Goal: Information Seeking & Learning: Learn about a topic

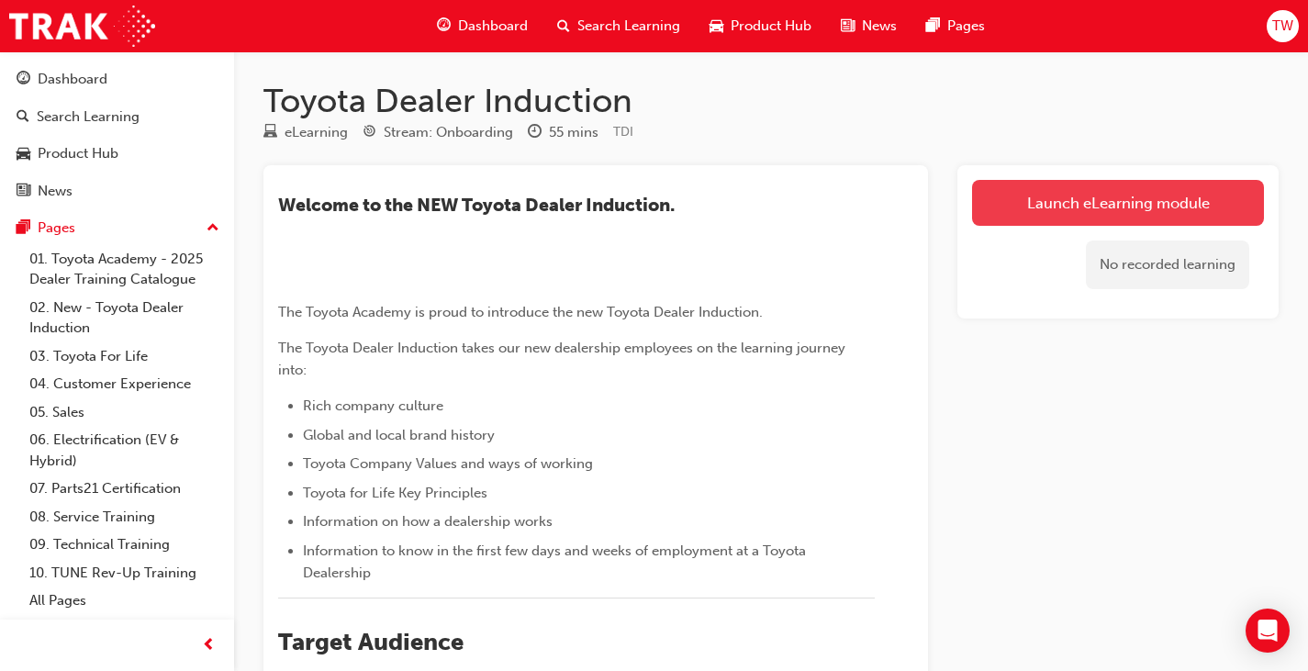
click at [1098, 213] on link "Launch eLearning module" at bounding box center [1118, 203] width 292 height 46
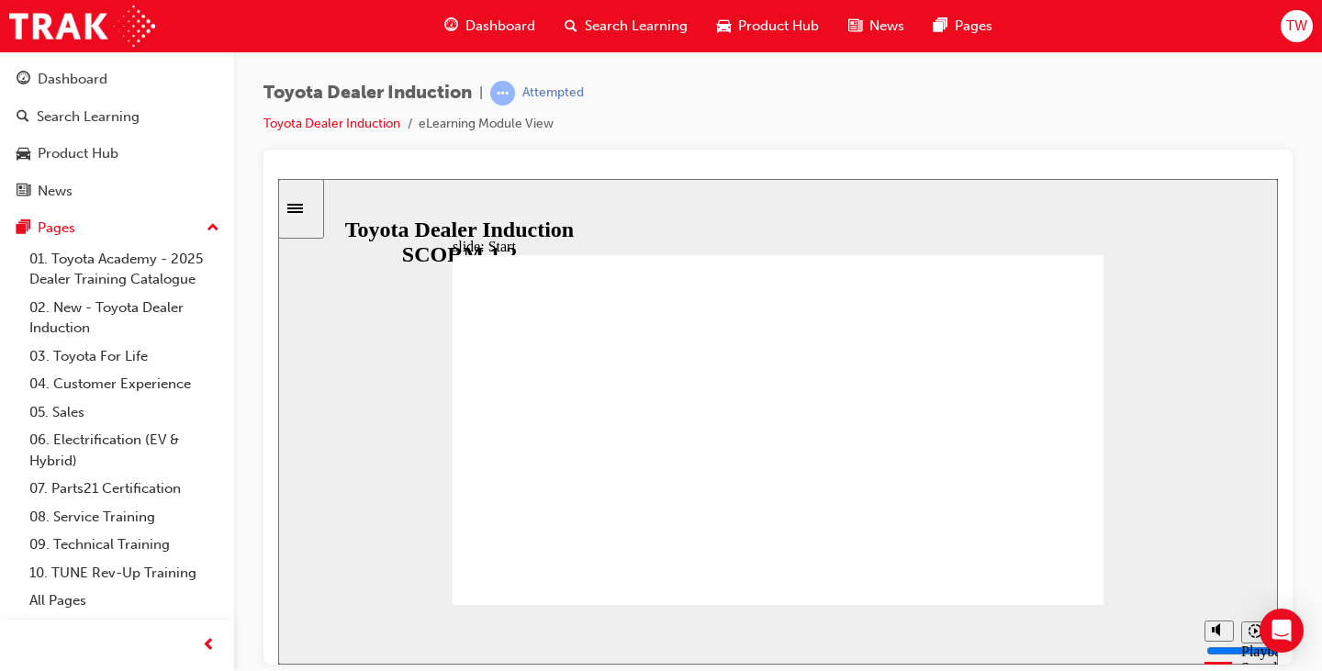
drag, startPoint x: 1064, startPoint y: 580, endPoint x: 1059, endPoint y: 570, distance: 11.1
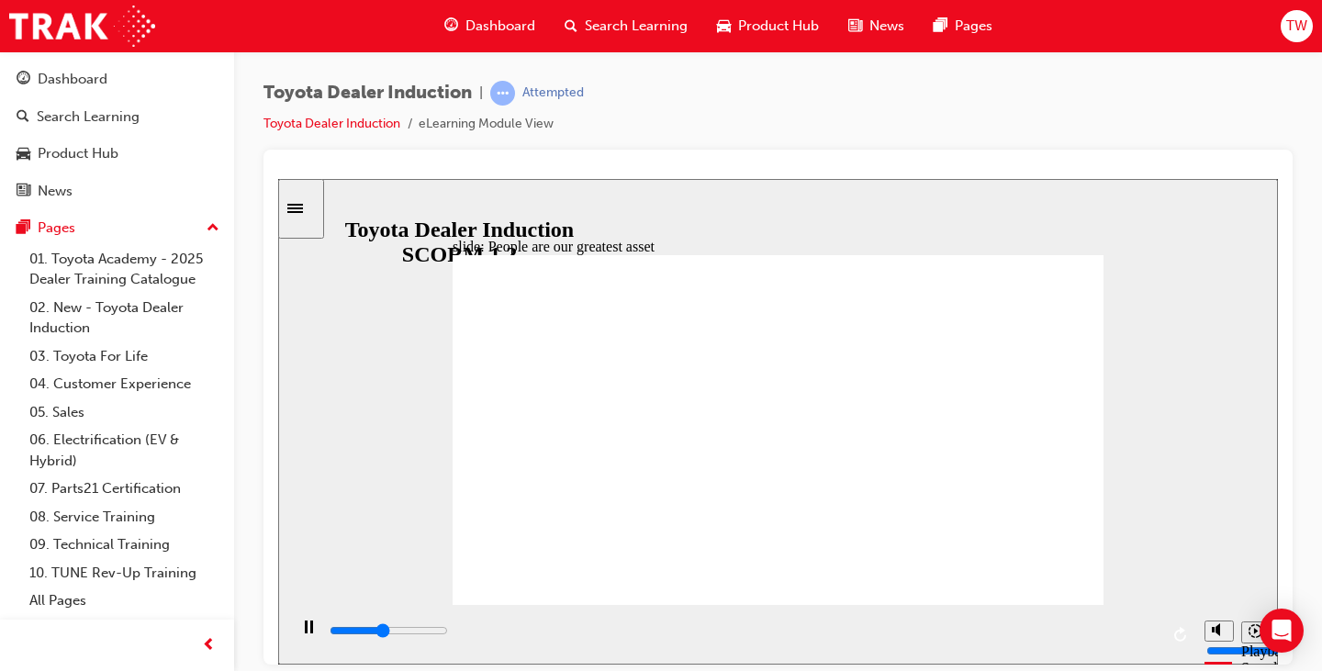
type input "9900"
type input "7500"
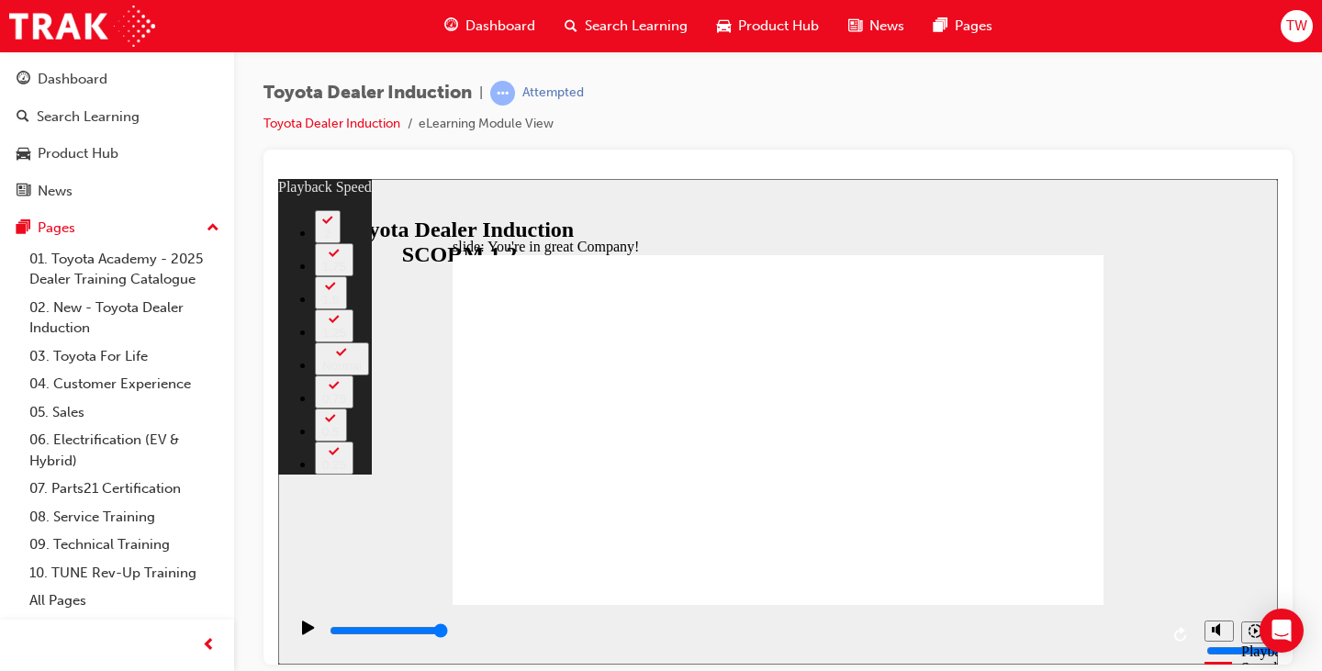
drag, startPoint x: 855, startPoint y: 564, endPoint x: 1114, endPoint y: 565, distance: 258.8
click at [1114, 565] on div "slide: You're in great Company! playback speed 2 1.75 1.5 1.25 Normal 0.75 0.5 …" at bounding box center [777, 420] width 999 height 485
click at [1169, 563] on div "slide: You're in great Company! playback speed 2 1.75 1.5 1.25 Normal 0.75 0.5 …" at bounding box center [777, 420] width 999 height 485
type input "156"
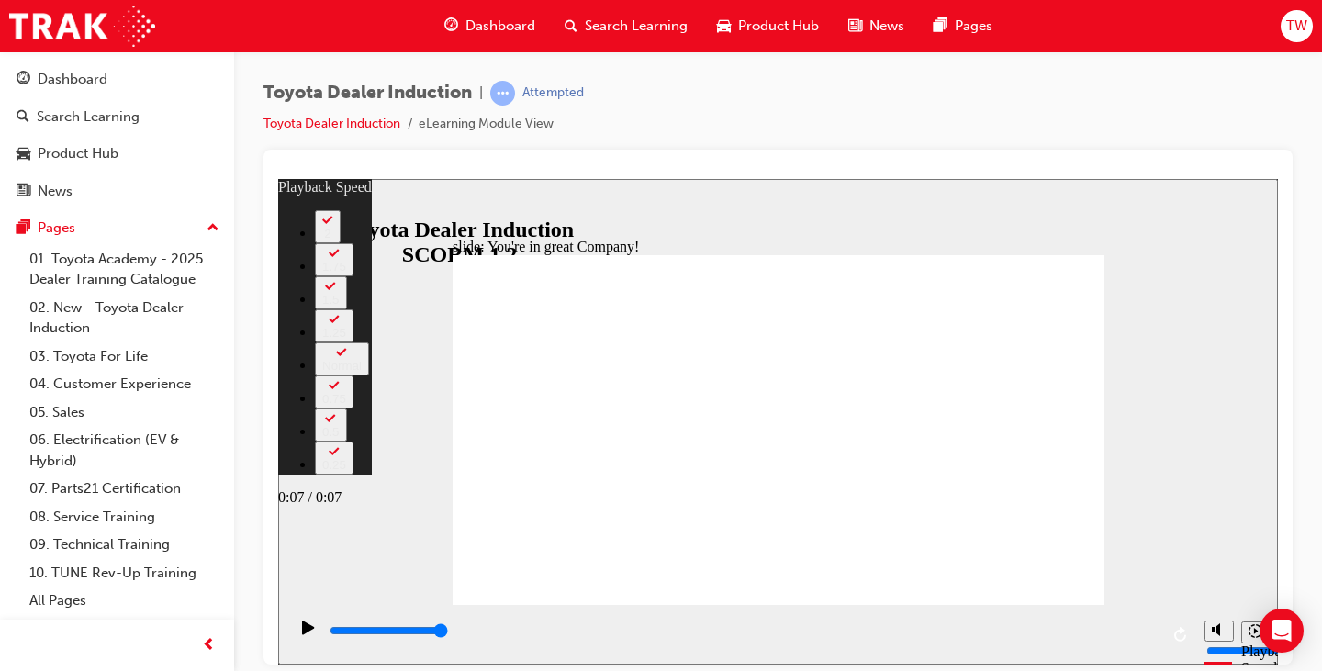
type input "7100"
click at [448, 633] on input "slide progress" at bounding box center [388, 629] width 118 height 15
type input "156"
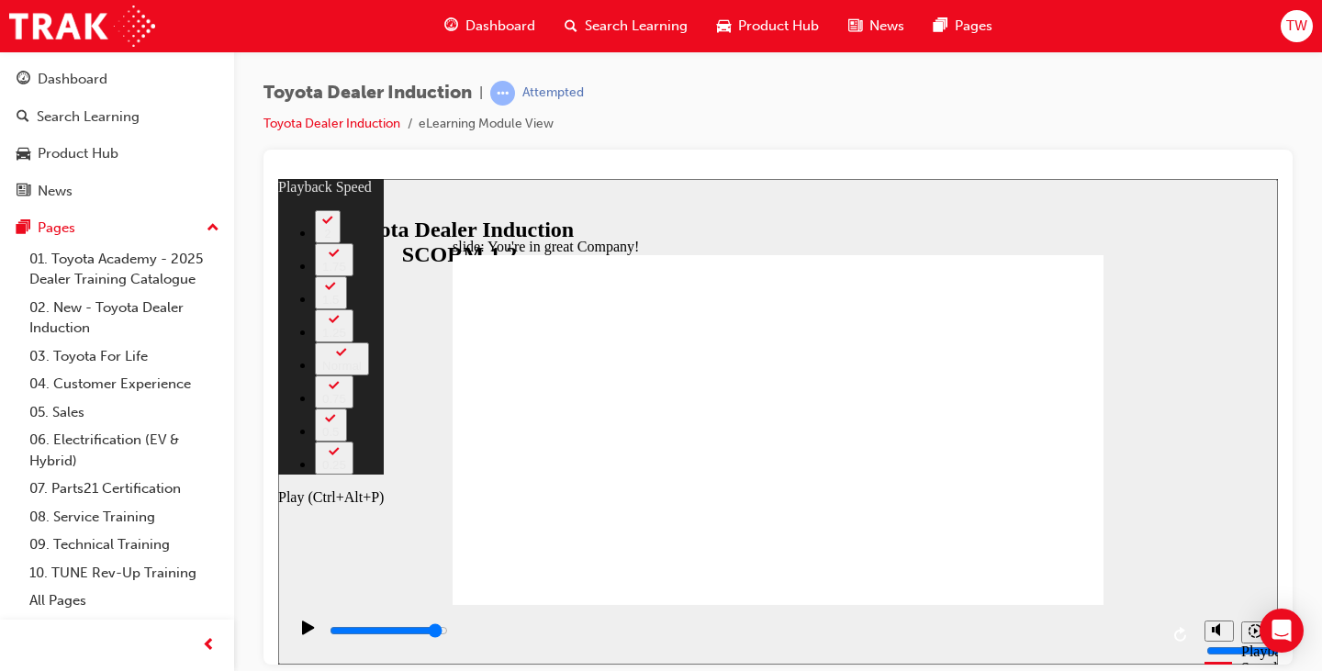
click at [305, 633] on icon "Play (Ctrl+Alt+P)" at bounding box center [308, 626] width 12 height 14
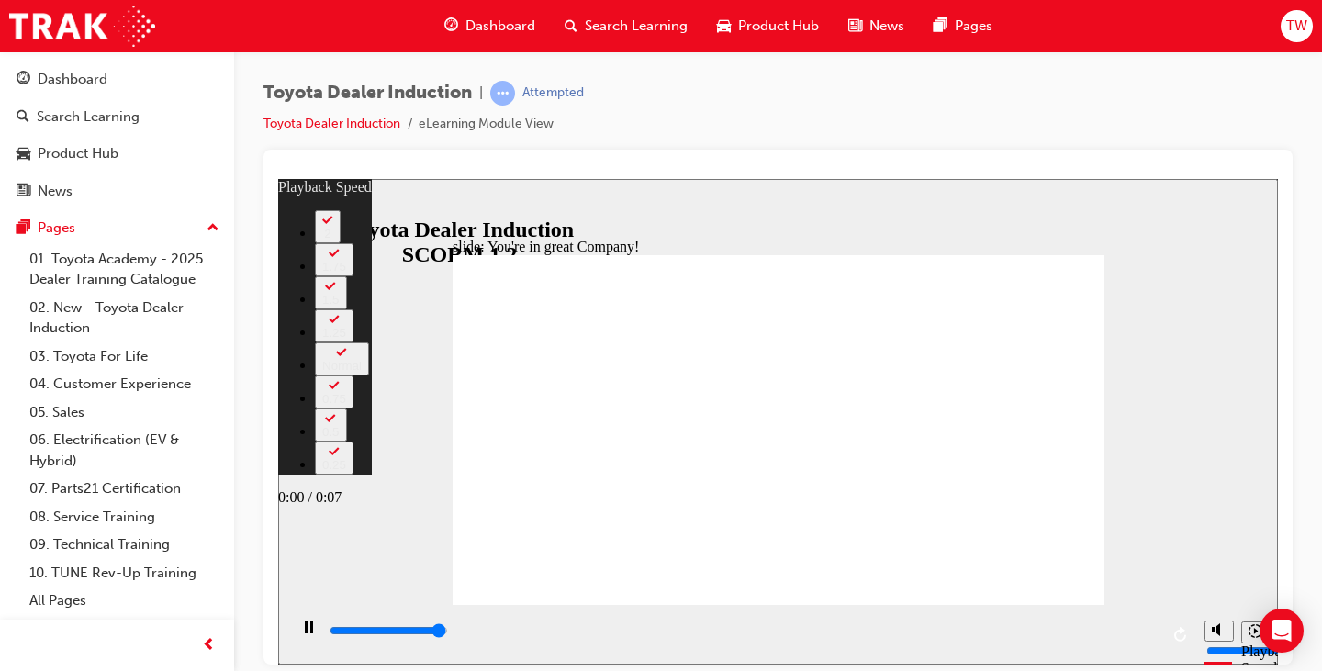
type input "7500"
type input "156"
type input "7500"
type input "156"
type input "7500"
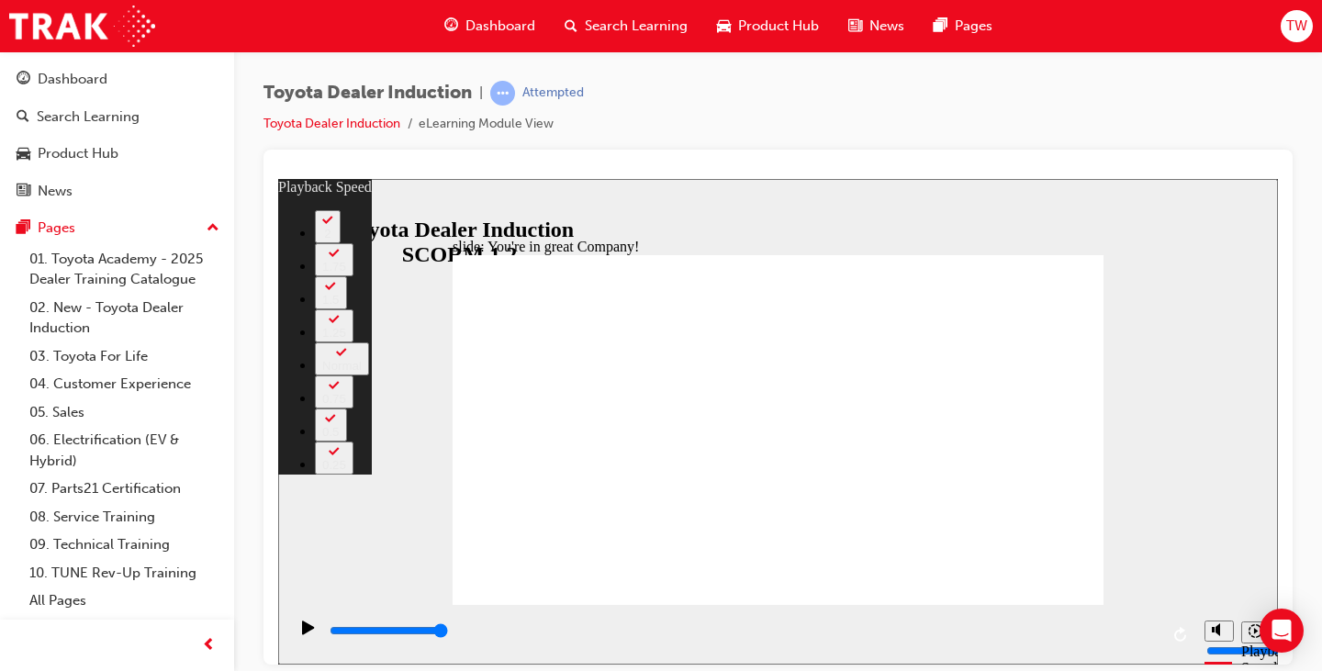
drag, startPoint x: 1168, startPoint y: 556, endPoint x: 1158, endPoint y: 552, distance: 10.7
click at [1168, 556] on div "slide: You're in great Company! playback speed 2 1.75 1.5 1.25 Normal 0.75 0.5 …" at bounding box center [777, 420] width 999 height 485
type input "156"
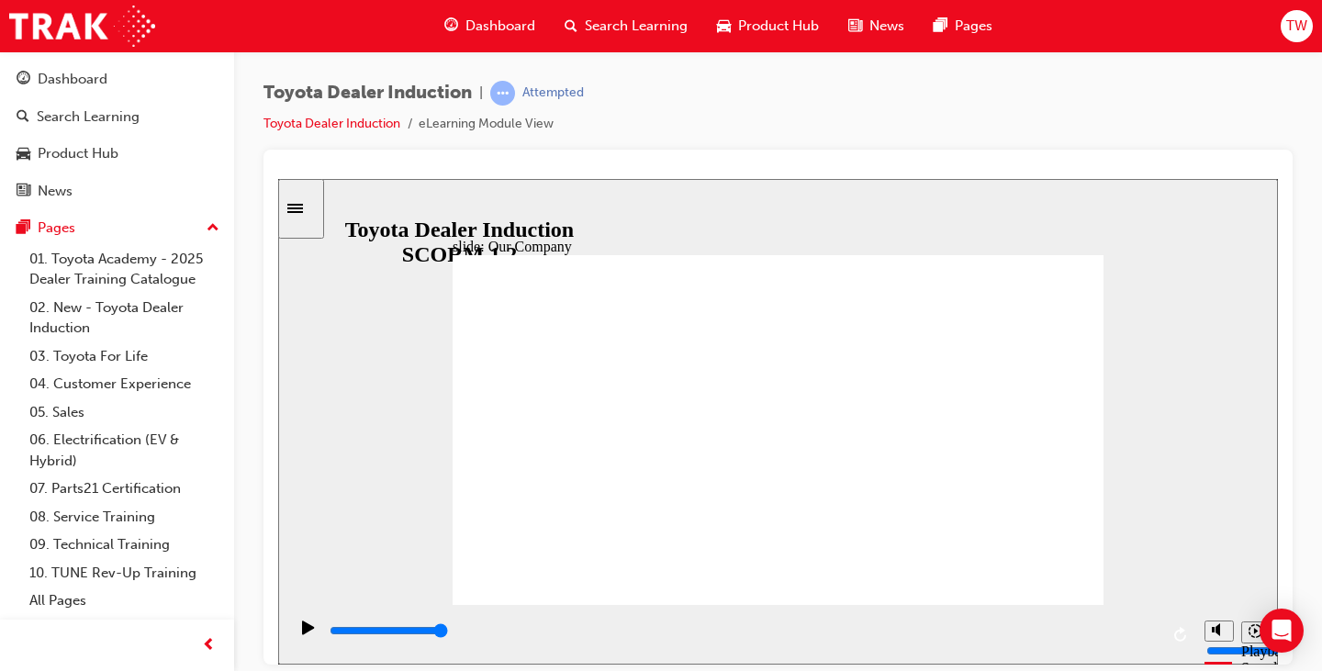
drag, startPoint x: 608, startPoint y: 534, endPoint x: 673, endPoint y: 537, distance: 65.2
drag, startPoint x: 675, startPoint y: 535, endPoint x: 705, endPoint y: 536, distance: 29.4
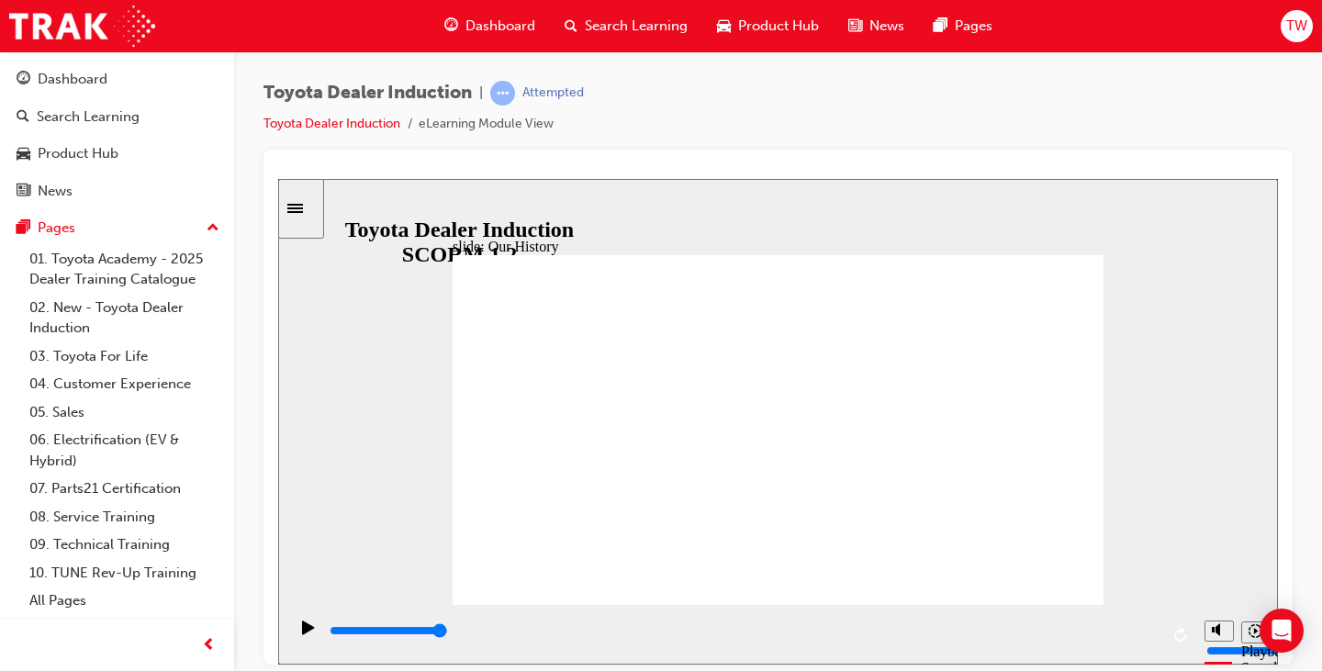
drag, startPoint x: 807, startPoint y: 532, endPoint x: 781, endPoint y: 542, distance: 27.6
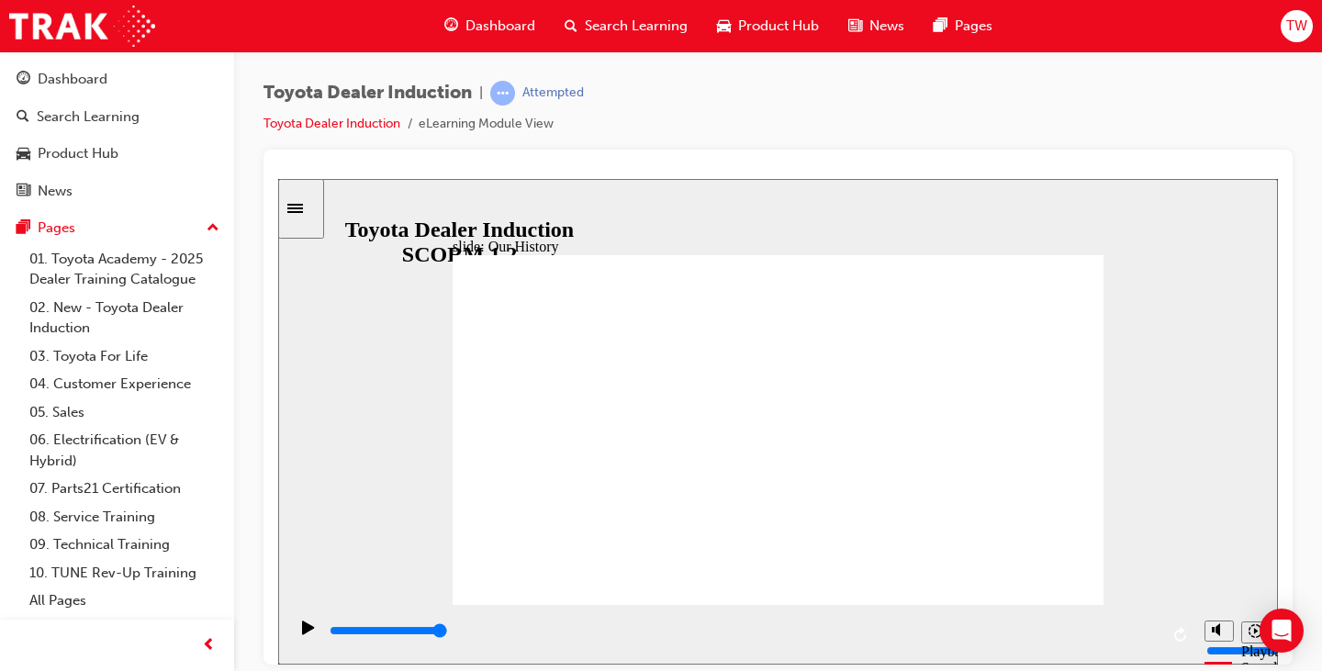
drag, startPoint x: 781, startPoint y: 543, endPoint x: 734, endPoint y: 498, distance: 64.9
drag, startPoint x: 651, startPoint y: 352, endPoint x: 604, endPoint y: 398, distance: 65.5
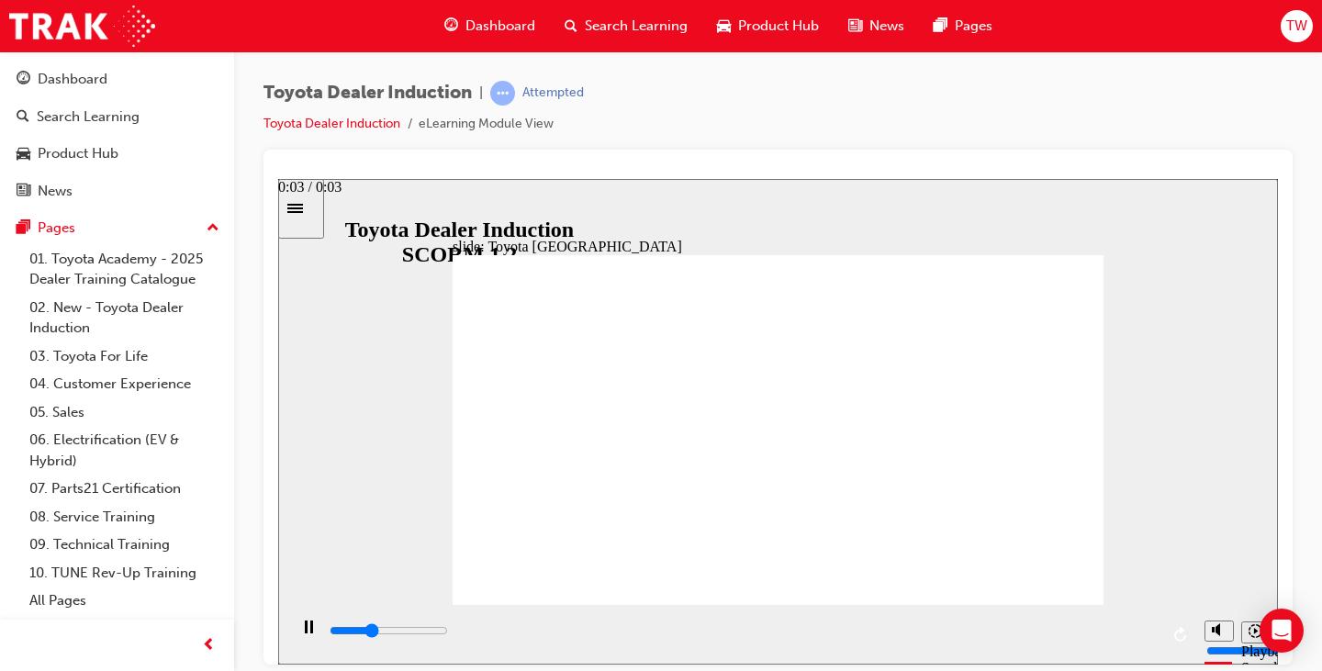
drag, startPoint x: 921, startPoint y: 537, endPoint x: 861, endPoint y: 533, distance: 60.7
drag, startPoint x: 757, startPoint y: 565, endPoint x: 783, endPoint y: 566, distance: 25.7
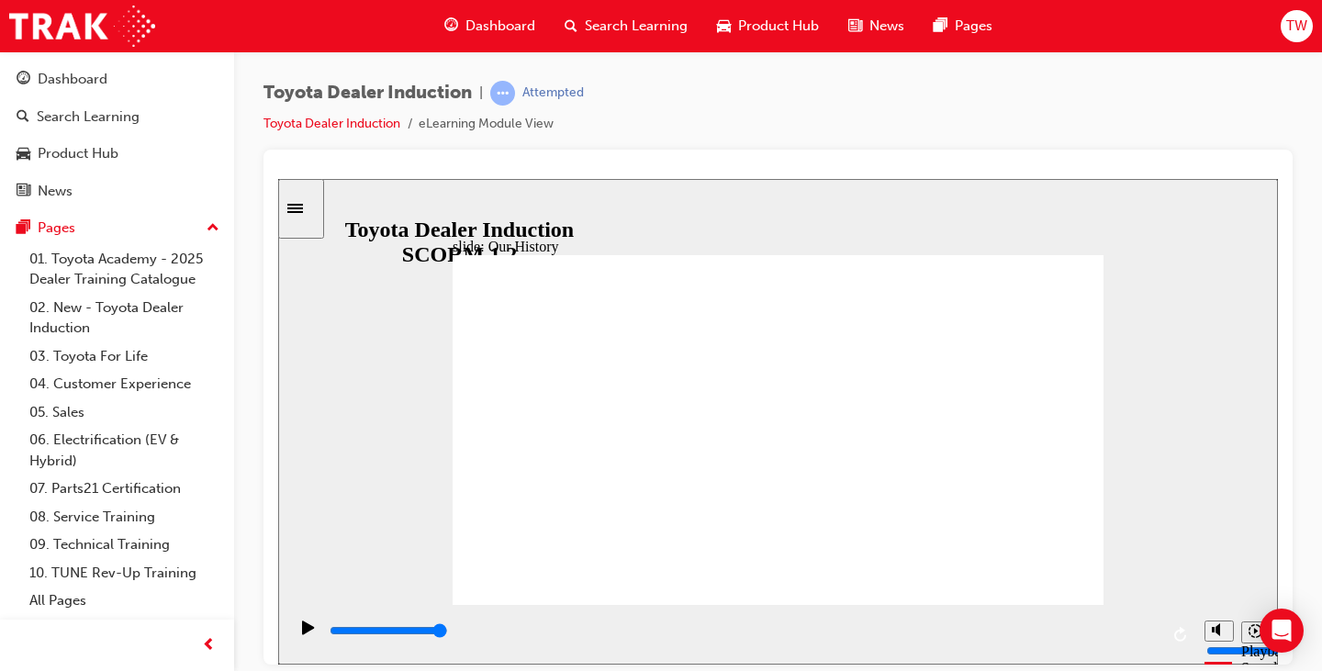
drag, startPoint x: 685, startPoint y: 467, endPoint x: 781, endPoint y: 442, distance: 99.5
drag, startPoint x: 791, startPoint y: 437, endPoint x: 835, endPoint y: 431, distance: 44.4
drag, startPoint x: 999, startPoint y: 415, endPoint x: 1011, endPoint y: 429, distance: 18.9
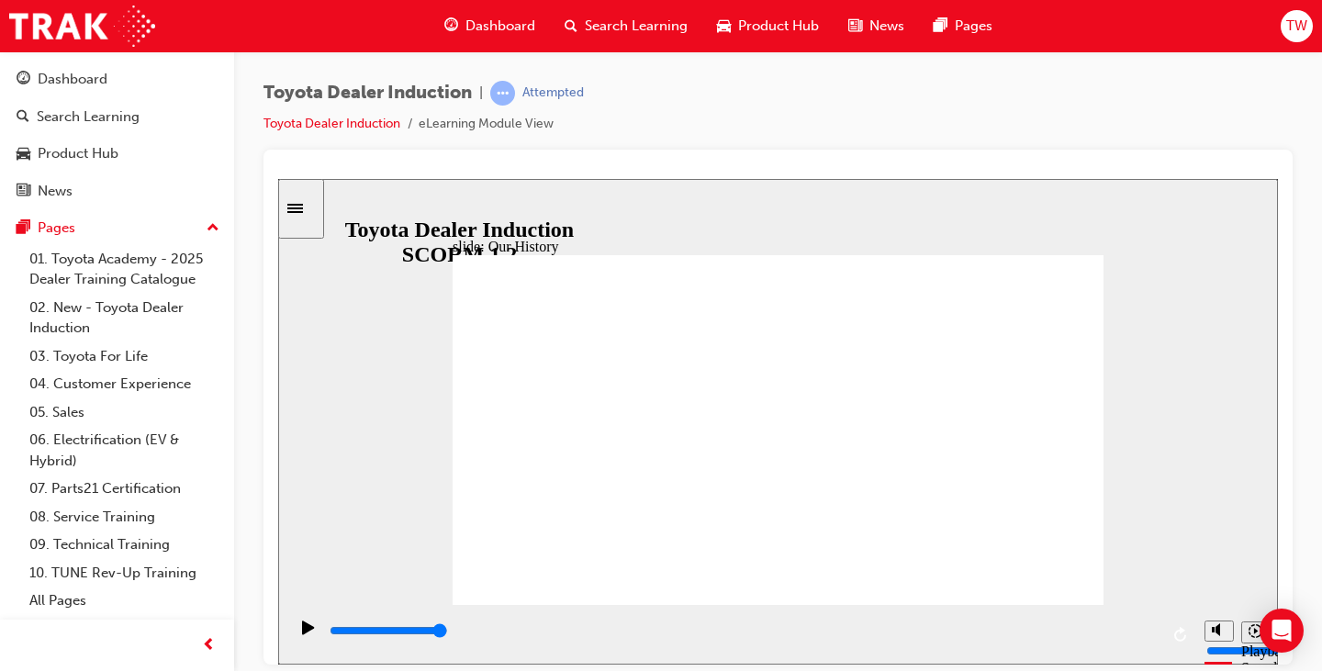
drag, startPoint x: 956, startPoint y: 535, endPoint x: 637, endPoint y: 515, distance: 320.0
drag, startPoint x: 586, startPoint y: 536, endPoint x: 762, endPoint y: 531, distance: 176.3
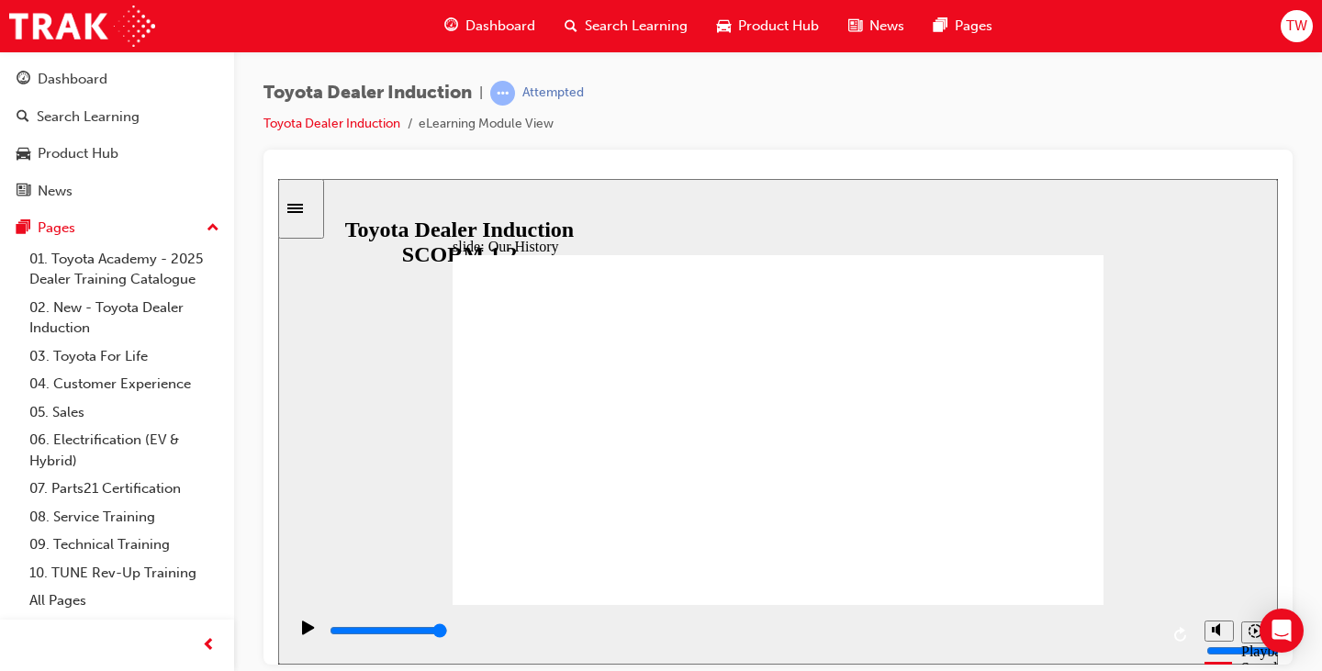
drag, startPoint x: 768, startPoint y: 523, endPoint x: 969, endPoint y: 533, distance: 201.2
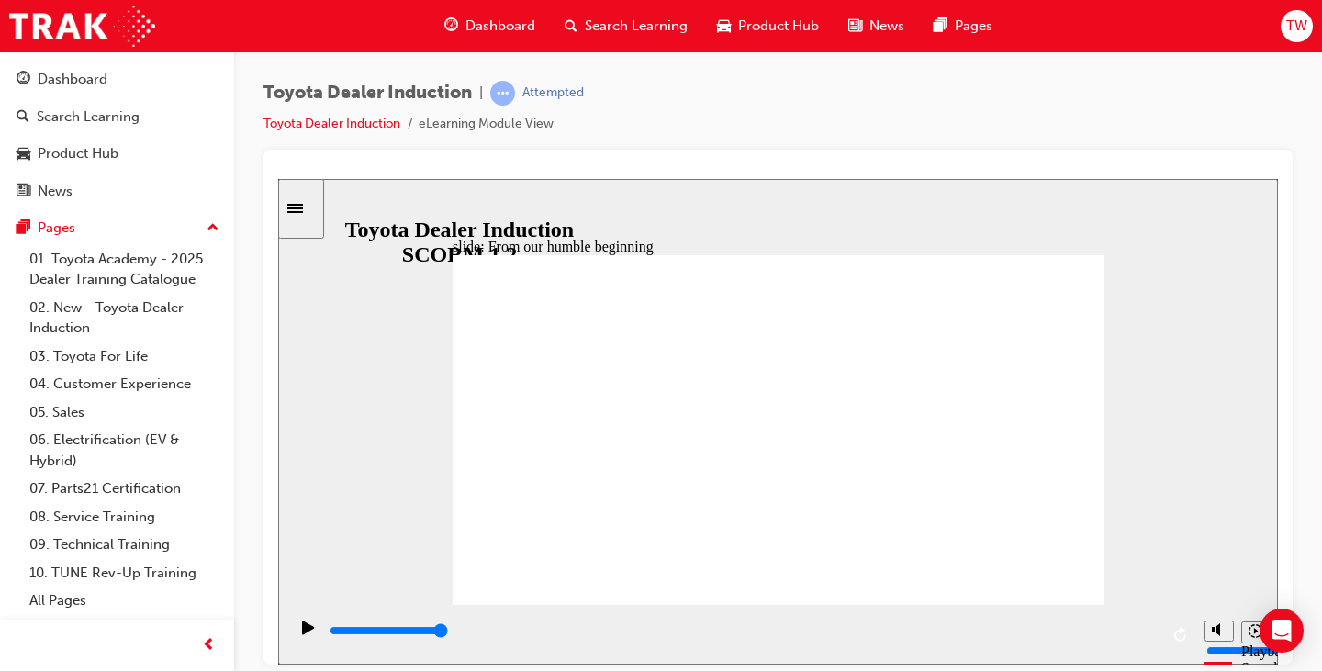
drag, startPoint x: 1082, startPoint y: 255, endPoint x: 1063, endPoint y: 343, distance: 90.2
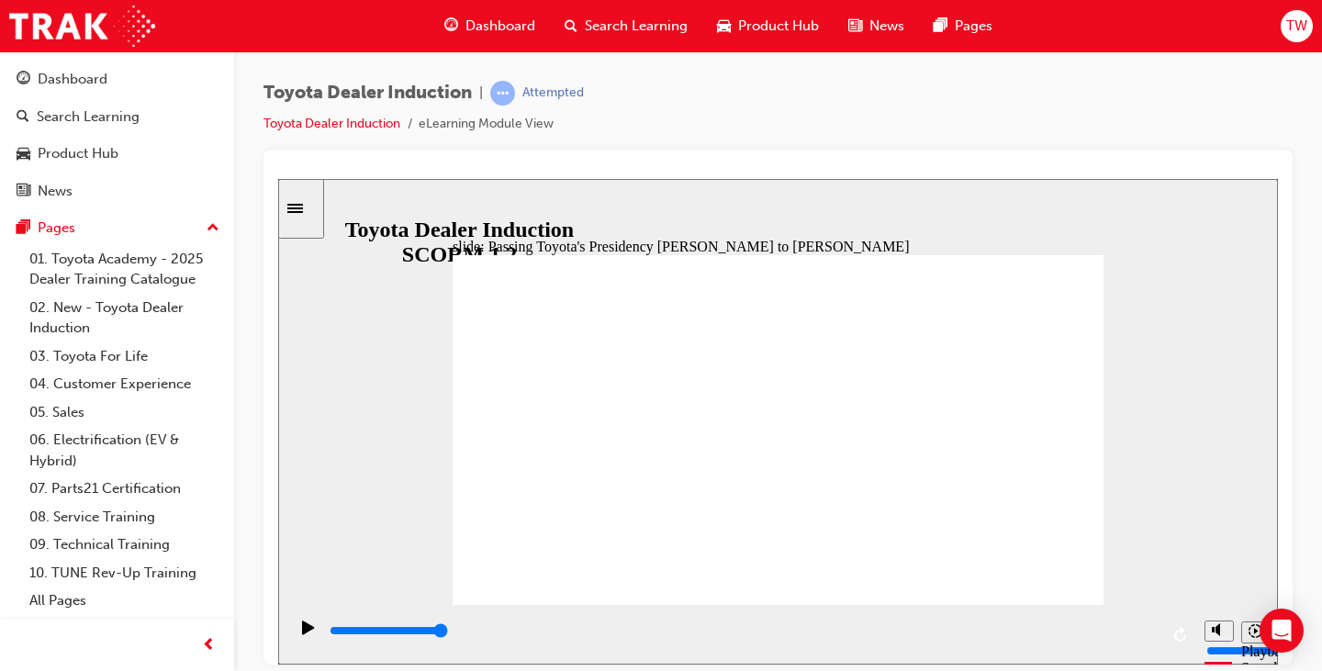
drag, startPoint x: 855, startPoint y: 448, endPoint x: 785, endPoint y: 547, distance: 121.7
click at [305, 629] on icon "Play (Ctrl+Alt+P)" at bounding box center [308, 626] width 13 height 15
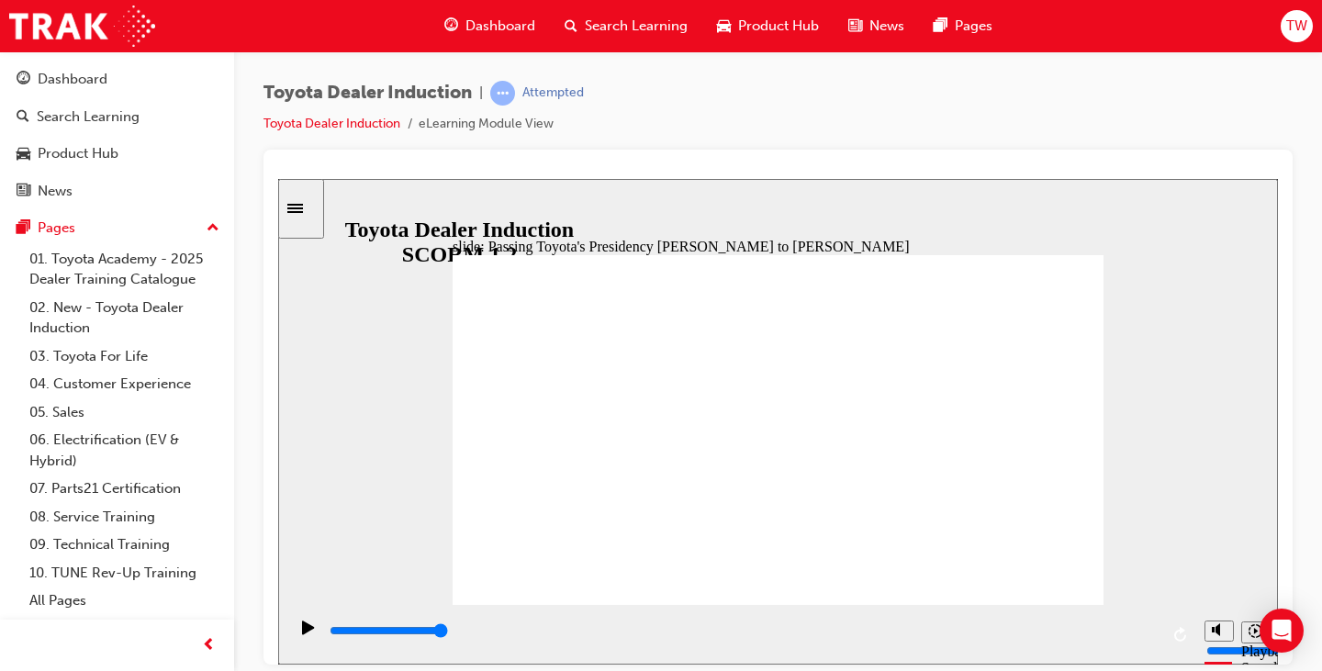
drag, startPoint x: 1068, startPoint y: 591, endPoint x: 1085, endPoint y: 586, distance: 17.4
click at [448, 632] on input "slide progress" at bounding box center [388, 629] width 118 height 15
click at [1141, 635] on div "playback controls" at bounding box center [743, 630] width 831 height 20
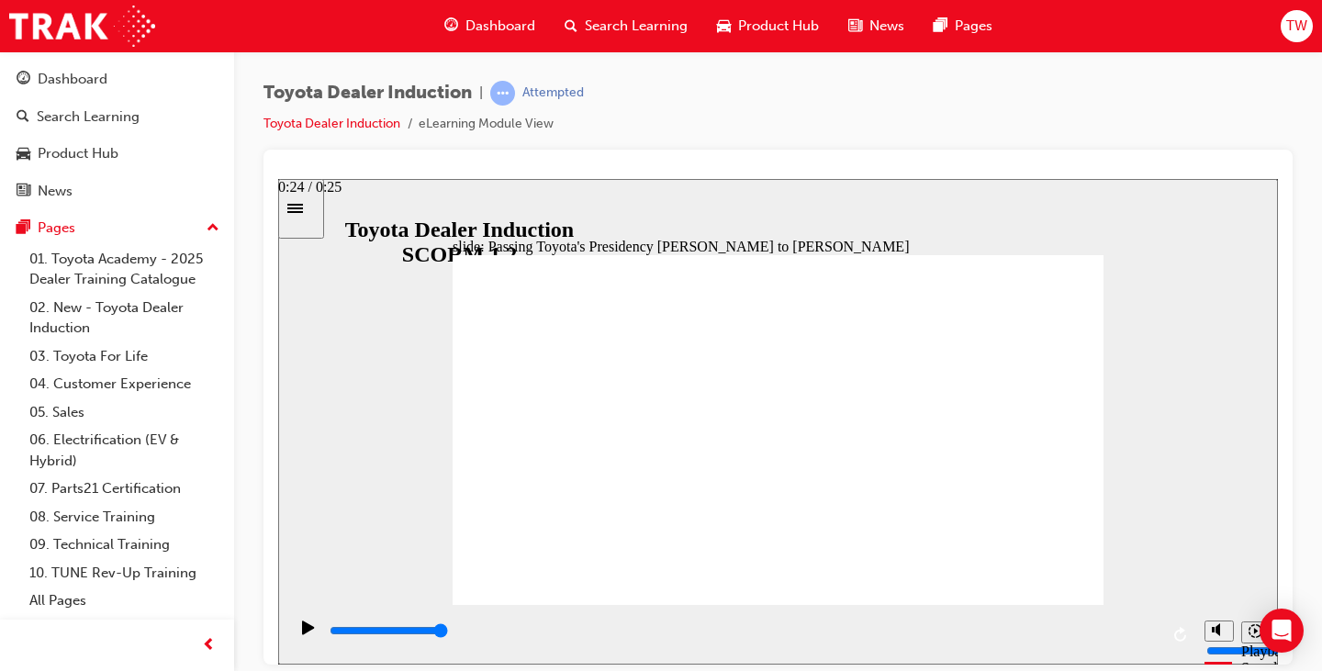
drag, startPoint x: 1141, startPoint y: 635, endPoint x: 1162, endPoint y: 634, distance: 21.1
click at [1162, 634] on div "playback controls" at bounding box center [741, 634] width 908 height 60
click at [448, 633] on input "slide progress" at bounding box center [388, 629] width 118 height 15
click at [302, 626] on icon "Play (Ctrl+Alt+P)" at bounding box center [308, 626] width 13 height 15
click at [296, 632] on div "Play (Ctrl+Alt+P)" at bounding box center [308, 634] width 31 height 31
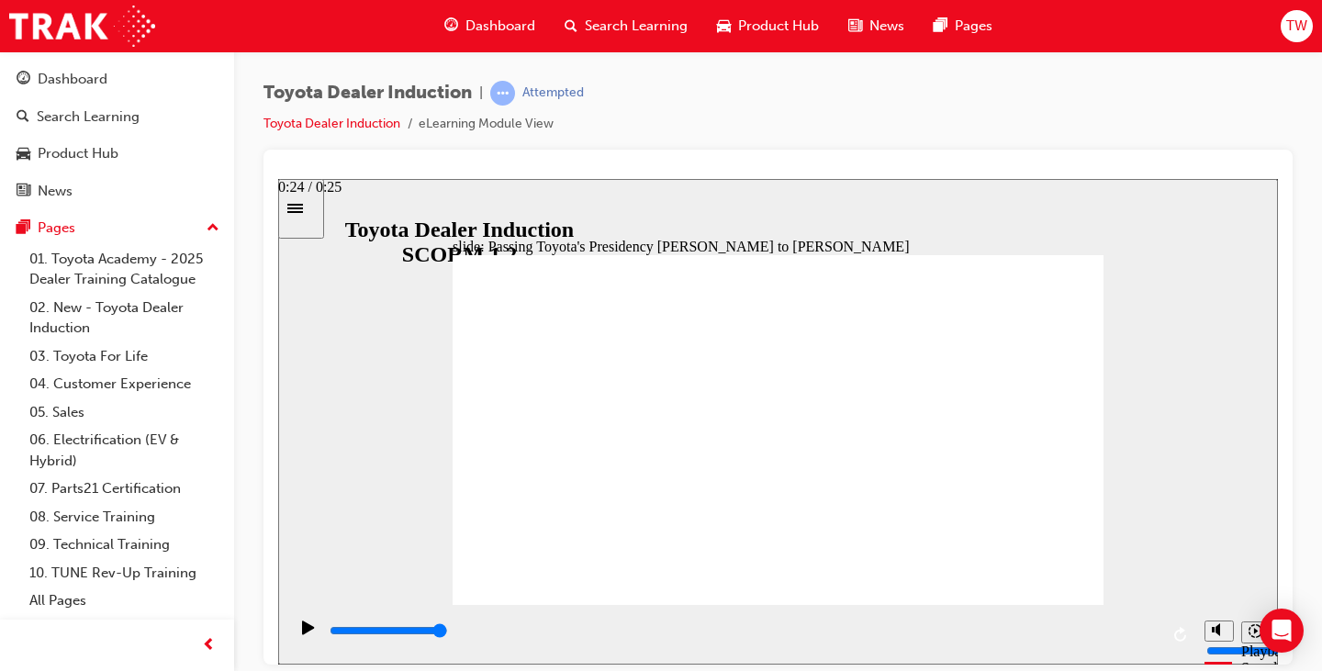
click at [448, 633] on input "slide progress" at bounding box center [388, 629] width 118 height 15
drag, startPoint x: 1068, startPoint y: 250, endPoint x: 949, endPoint y: 363, distance: 164.2
drag, startPoint x: 934, startPoint y: 390, endPoint x: 900, endPoint y: 403, distance: 36.3
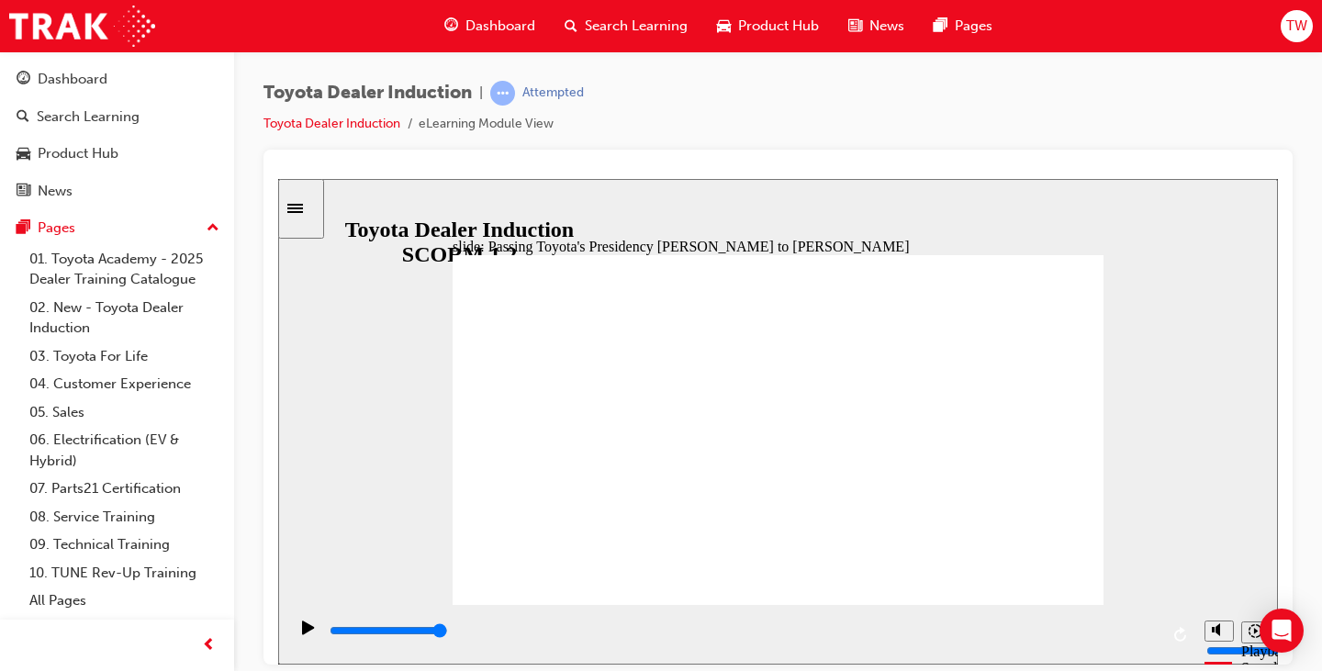
type input "5000"
radio input "true"
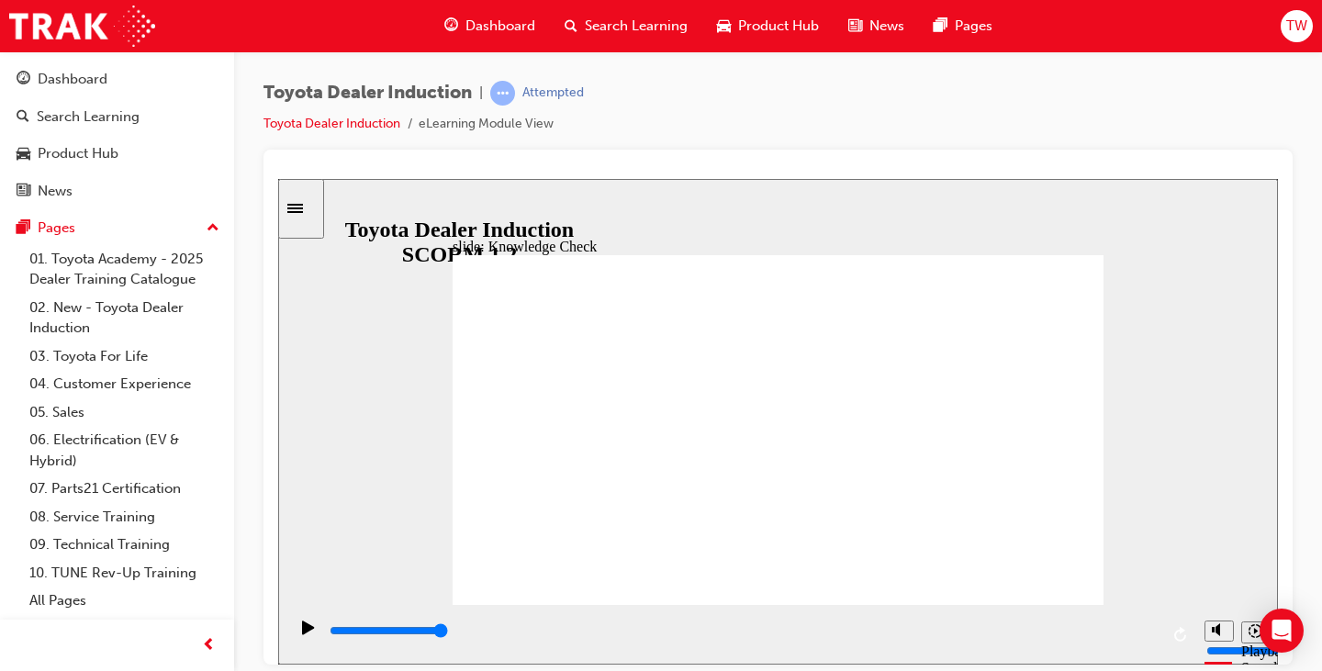
type input "5000"
radio input "true"
drag, startPoint x: 653, startPoint y: 449, endPoint x: 1049, endPoint y: 271, distance: 434.6
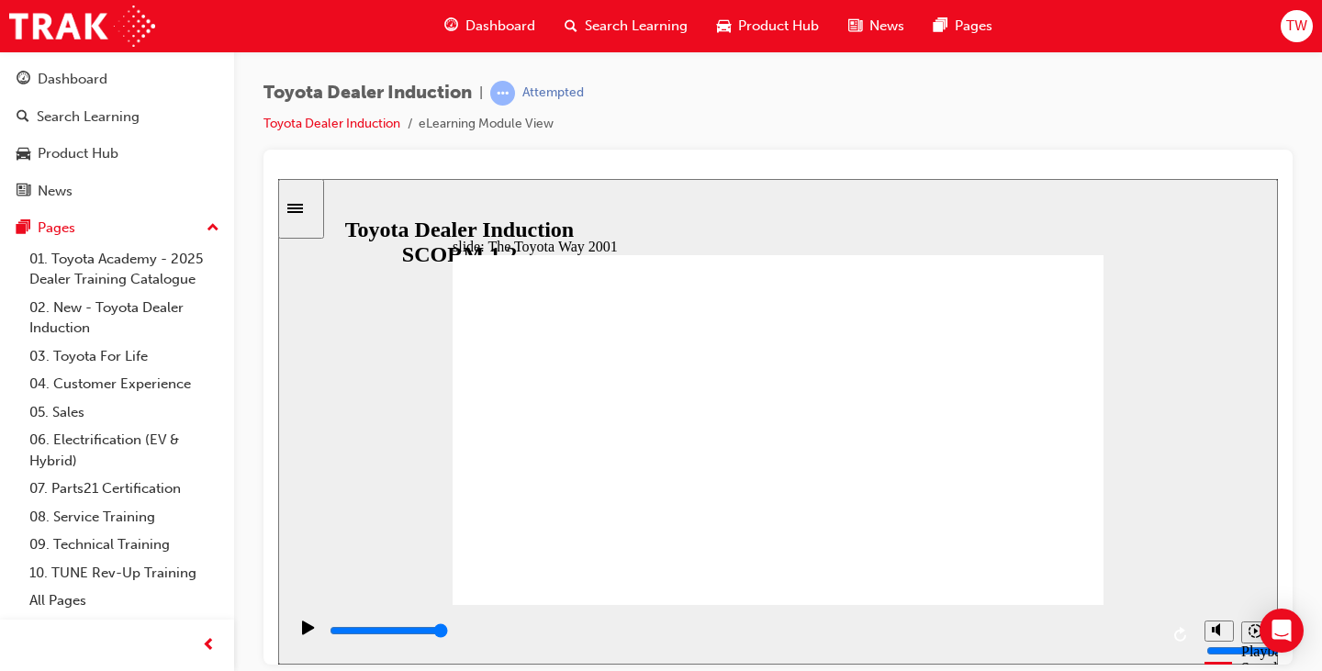
type input "19900"
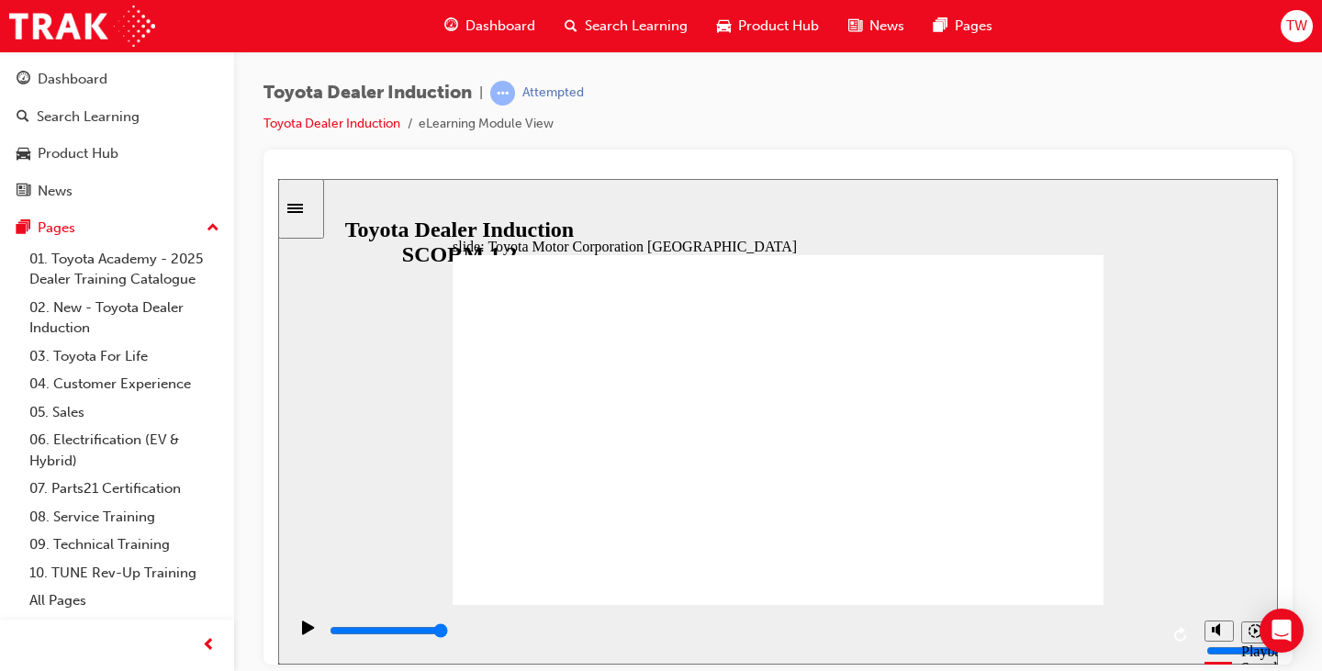
type input "15300"
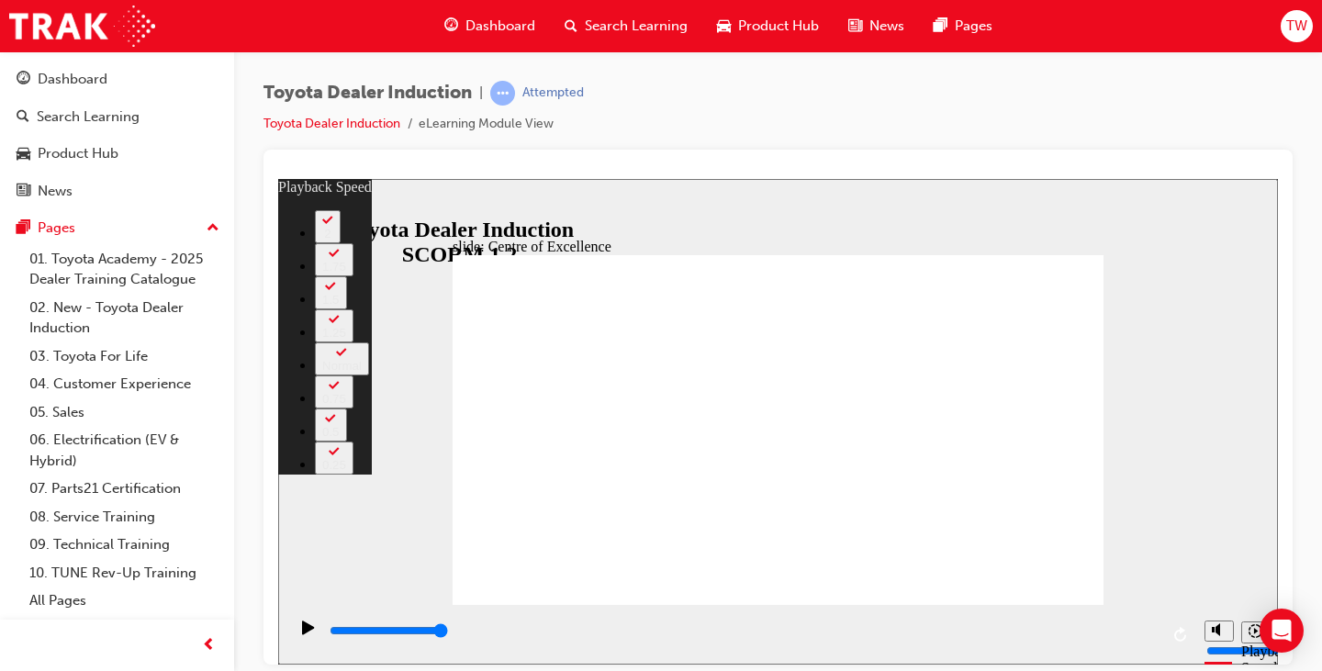
type input "248"
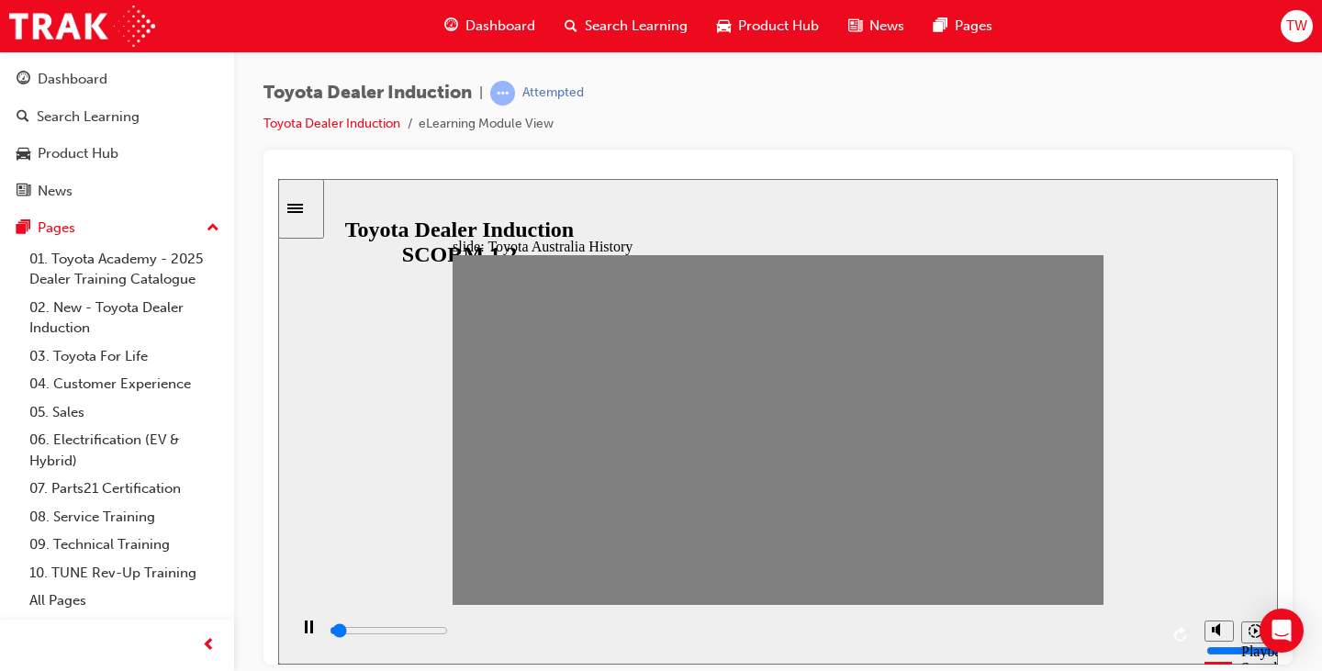
drag, startPoint x: 475, startPoint y: 435, endPoint x: 504, endPoint y: 439, distance: 28.7
drag, startPoint x: 504, startPoint y: 436, endPoint x: 541, endPoint y: 436, distance: 37.6
drag, startPoint x: 529, startPoint y: 431, endPoint x: 563, endPoint y: 437, distance: 35.3
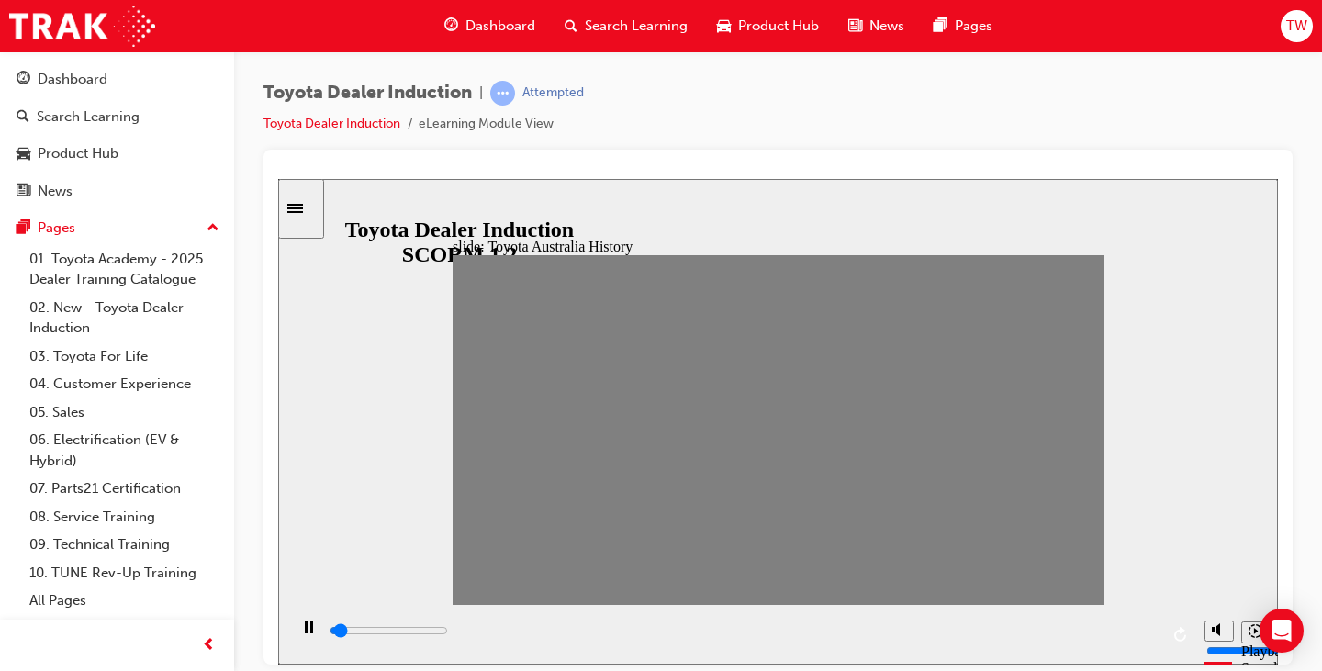
drag, startPoint x: 568, startPoint y: 431, endPoint x: 590, endPoint y: 439, distance: 23.2
drag, startPoint x: 602, startPoint y: 436, endPoint x: 631, endPoint y: 440, distance: 29.6
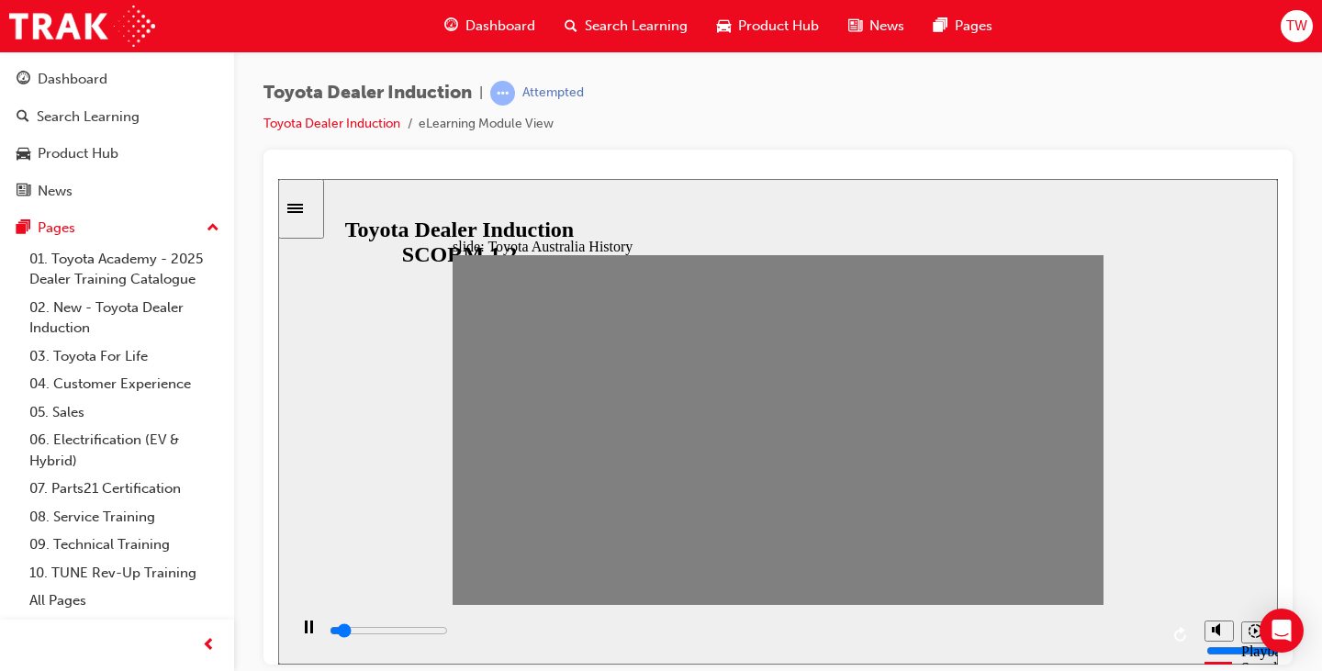
drag, startPoint x: 621, startPoint y: 432, endPoint x: 648, endPoint y: 433, distance: 26.6
drag, startPoint x: 646, startPoint y: 434, endPoint x: 669, endPoint y: 434, distance: 22.9
drag, startPoint x: 672, startPoint y: 435, endPoint x: 726, endPoint y: 440, distance: 54.3
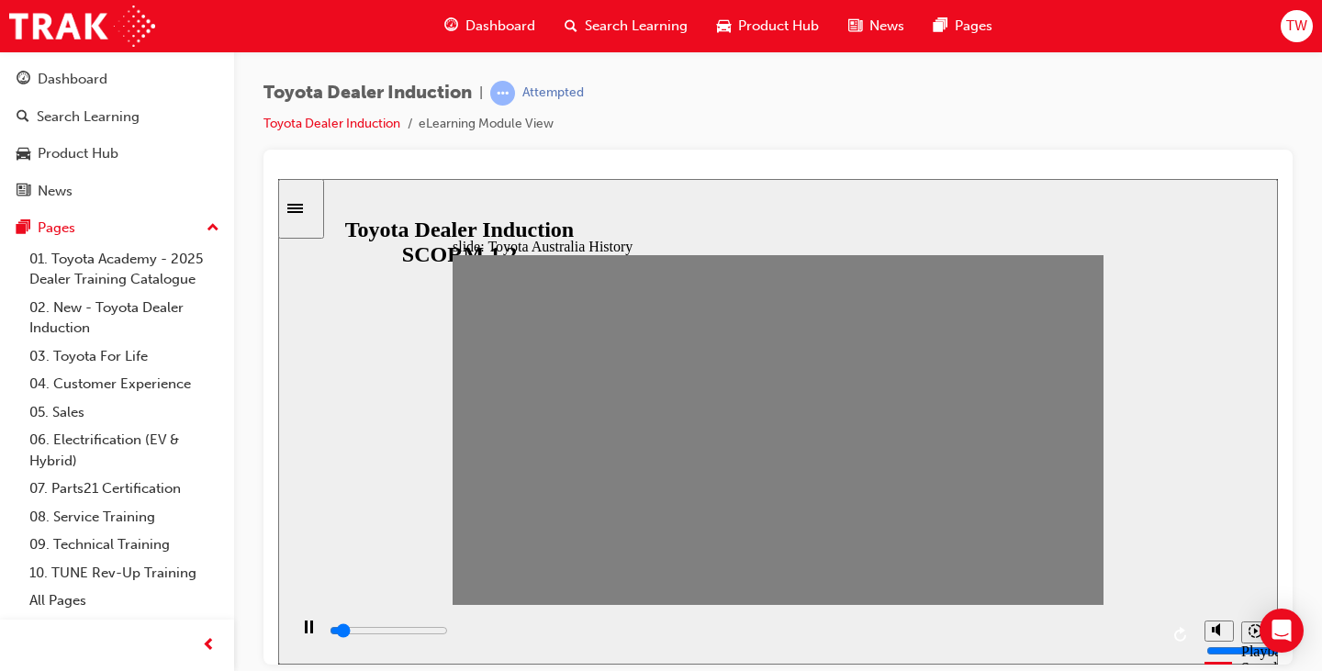
type input "100"
type input "9"
drag, startPoint x: 712, startPoint y: 432, endPoint x: 747, endPoint y: 437, distance: 35.2
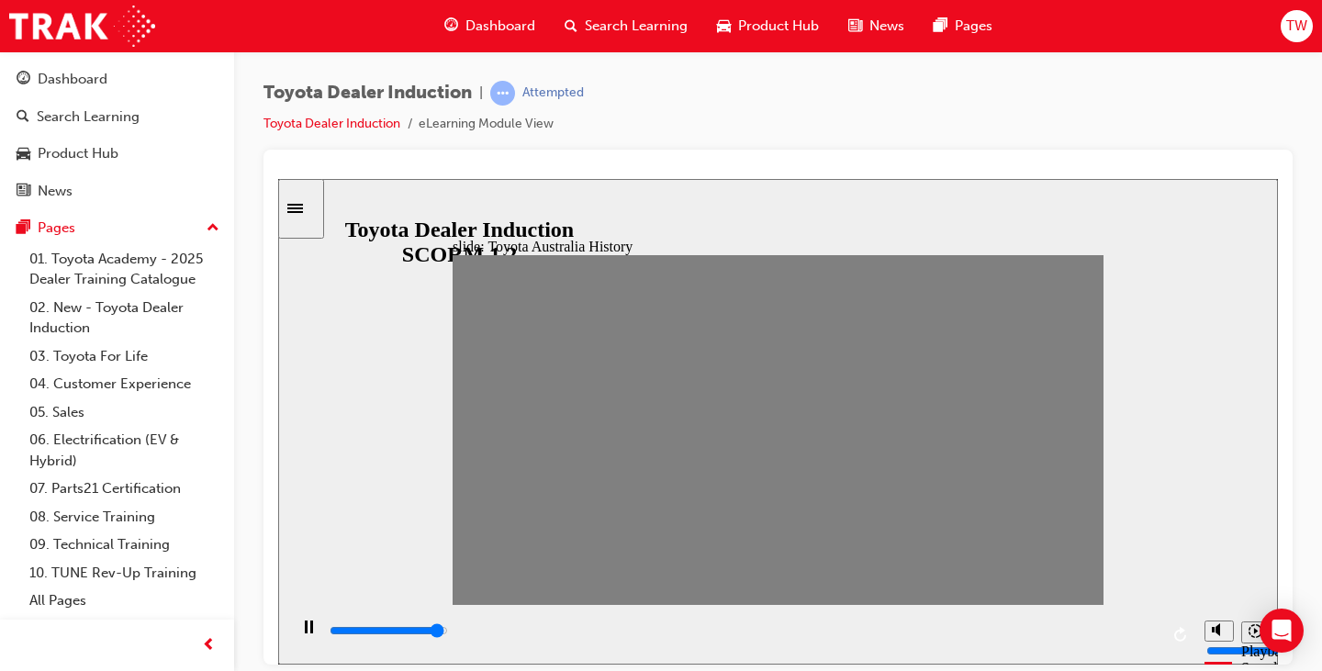
type input "7000"
type input "10"
drag, startPoint x: 742, startPoint y: 437, endPoint x: 760, endPoint y: 435, distance: 18.4
drag, startPoint x: 763, startPoint y: 428, endPoint x: 798, endPoint y: 429, distance: 34.9
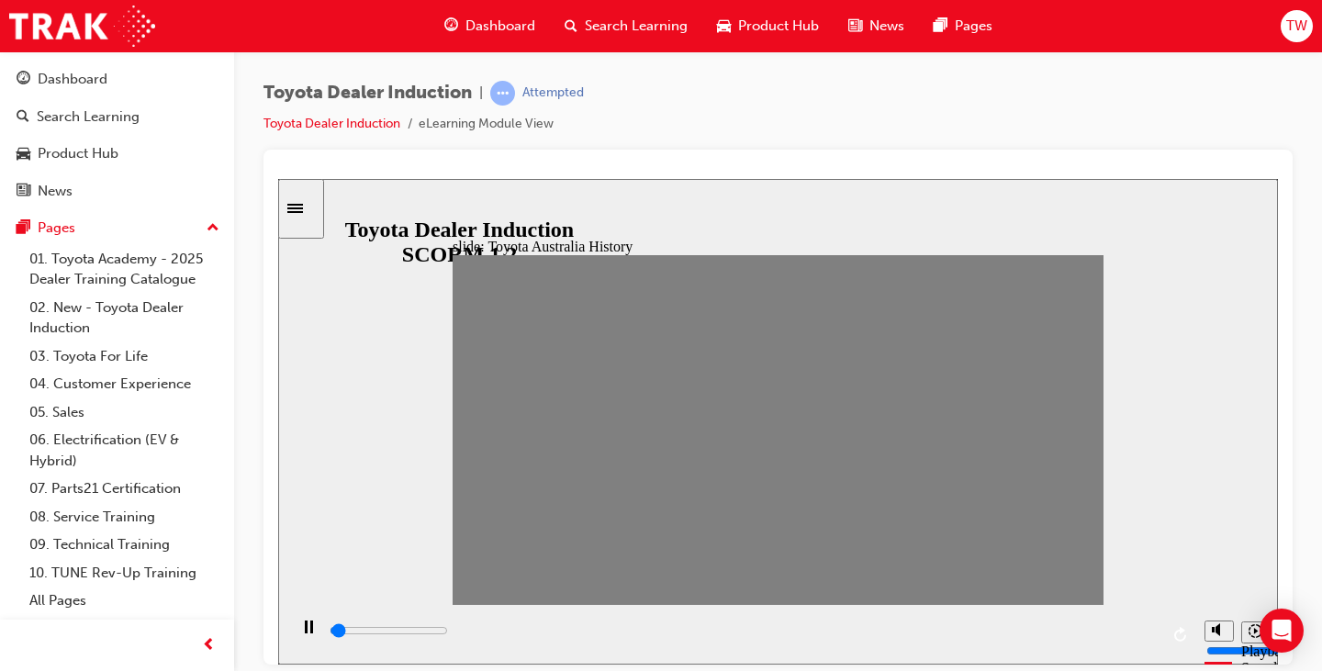
drag, startPoint x: 795, startPoint y: 431, endPoint x: 830, endPoint y: 430, distance: 34.9
drag, startPoint x: 826, startPoint y: 430, endPoint x: 857, endPoint y: 433, distance: 31.3
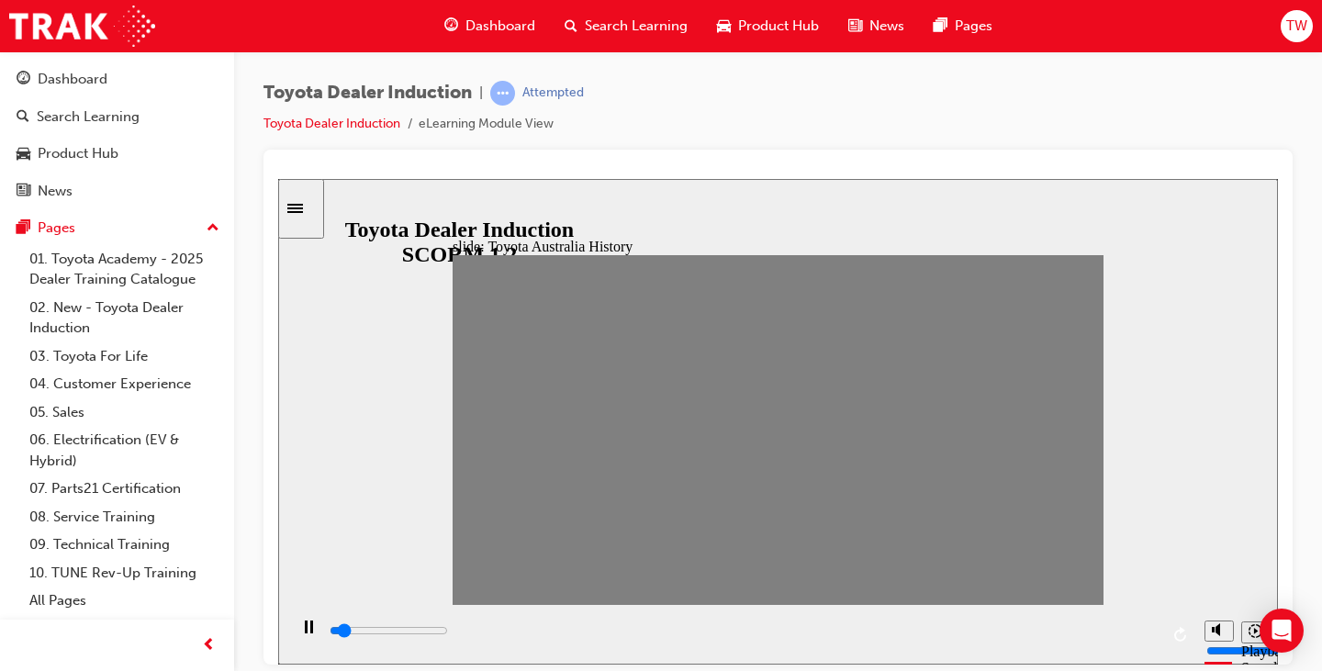
drag, startPoint x: 857, startPoint y: 444, endPoint x: 895, endPoint y: 437, distance: 38.3
drag, startPoint x: 885, startPoint y: 431, endPoint x: 927, endPoint y: 435, distance: 42.4
drag, startPoint x: 928, startPoint y: 438, endPoint x: 950, endPoint y: 438, distance: 22.0
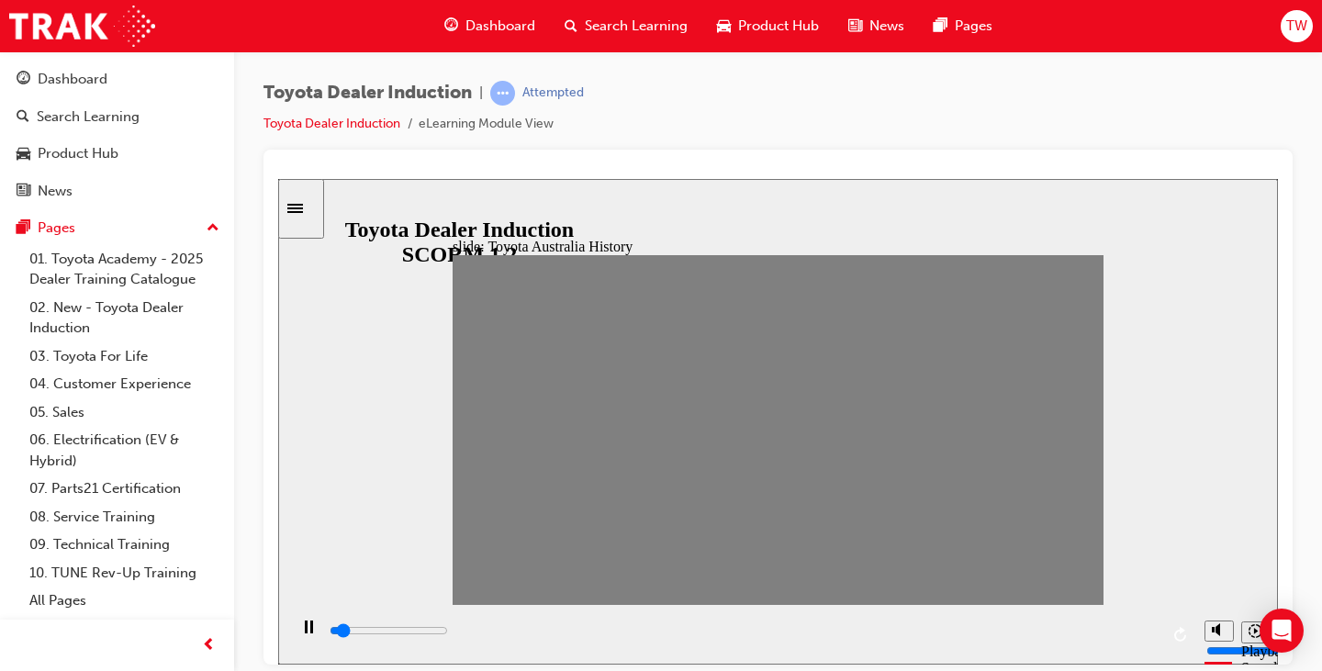
drag, startPoint x: 952, startPoint y: 438, endPoint x: 993, endPoint y: 438, distance: 41.3
drag, startPoint x: 987, startPoint y: 436, endPoint x: 1012, endPoint y: 436, distance: 25.7
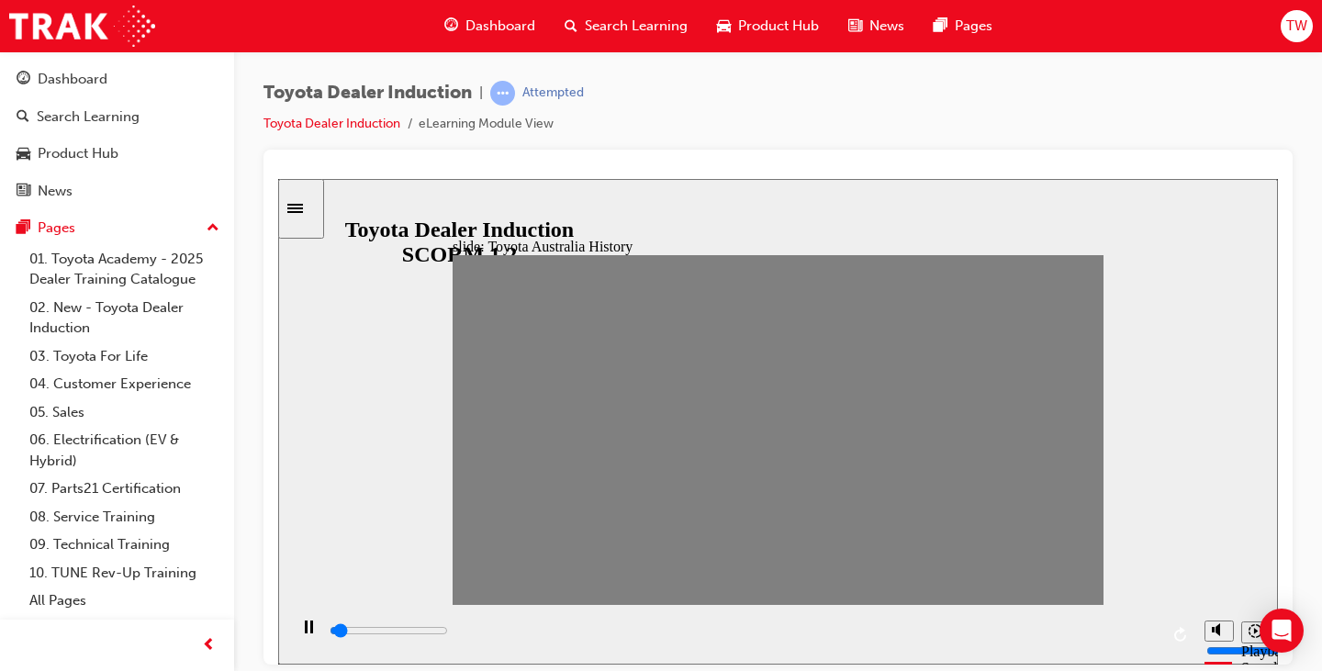
drag, startPoint x: 1013, startPoint y: 432, endPoint x: 1037, endPoint y: 432, distance: 23.9
drag, startPoint x: 1044, startPoint y: 436, endPoint x: 1073, endPoint y: 434, distance: 28.5
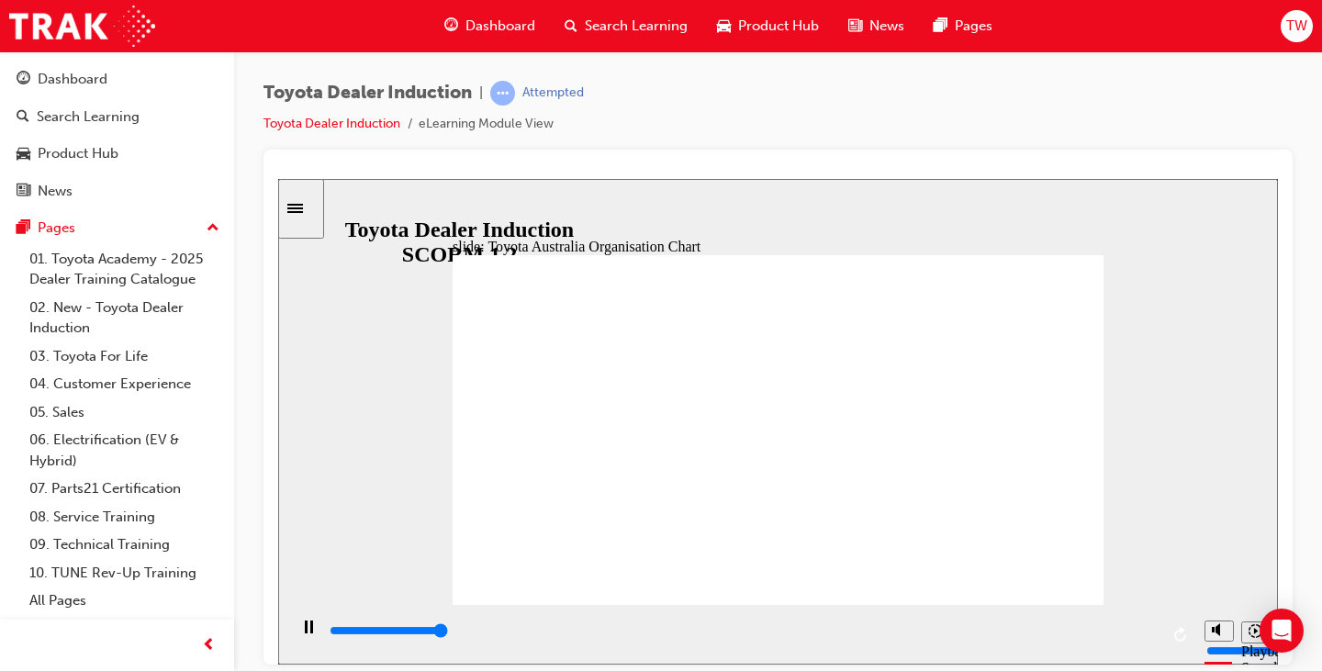
type input "3500"
radio input "true"
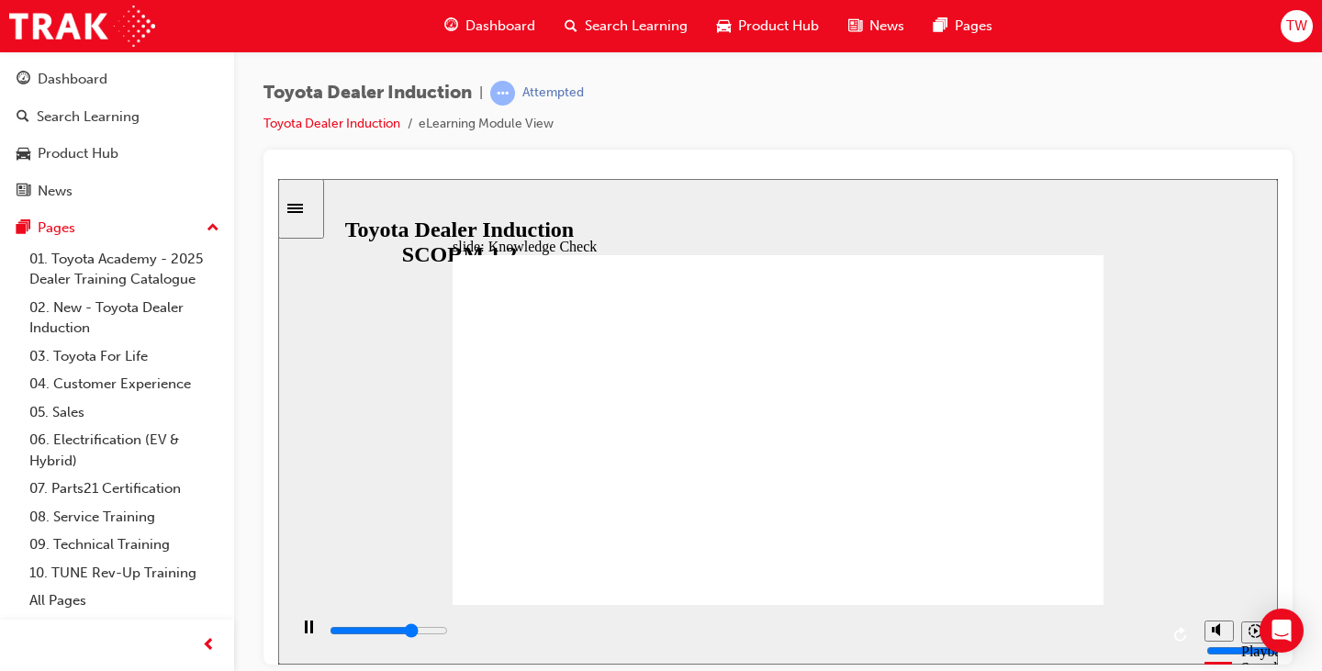
type input "3600"
radio input "true"
type input "5000"
radio input "true"
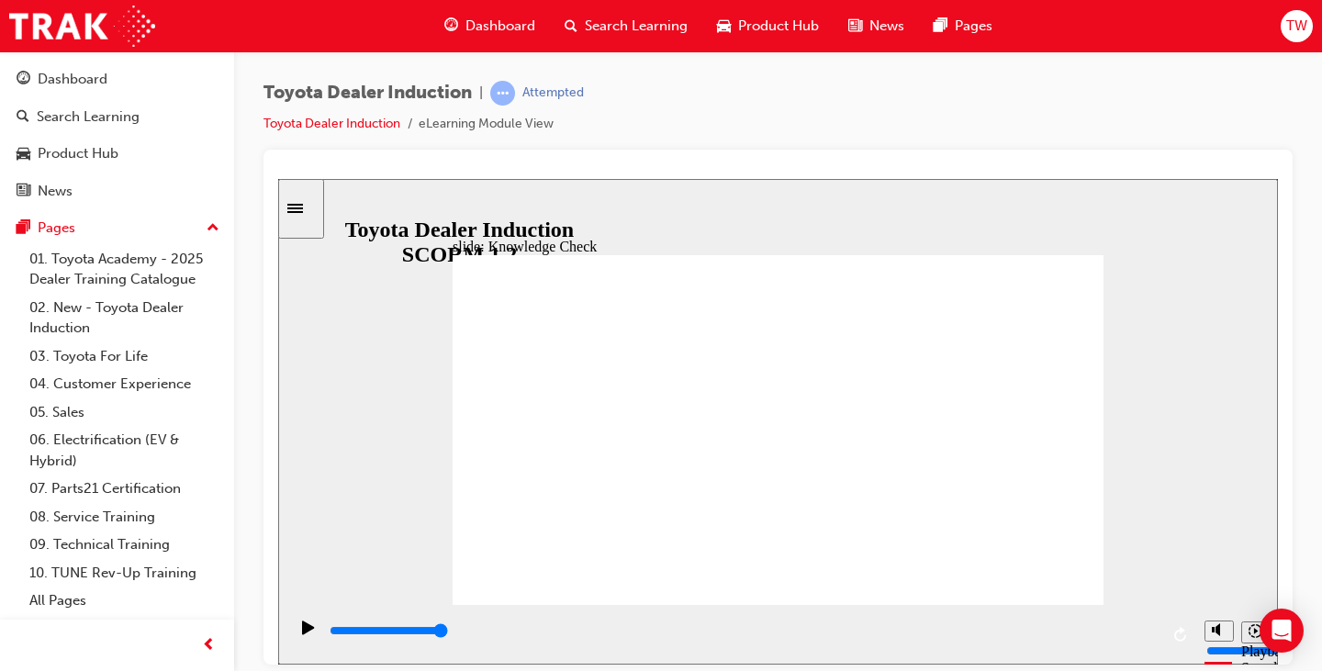
type input "3300"
click at [303, 210] on icon "Sidebar Toggle" at bounding box center [301, 206] width 28 height 11
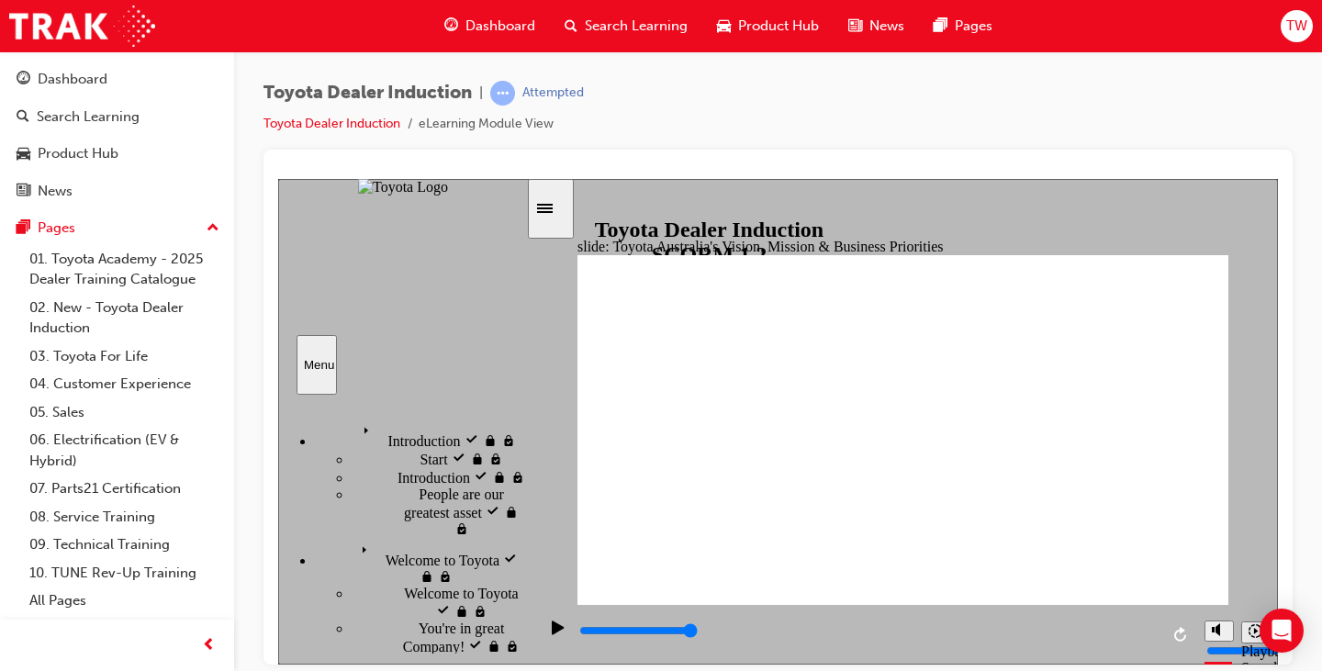
click at [327, 363] on div "Menu" at bounding box center [317, 364] width 26 height 14
click at [632, 117] on div "Toyota Dealer Induction | Attempted Toyota Dealer Induction eLearning Module Vi…" at bounding box center [777, 115] width 1029 height 69
click at [505, 92] on span "learningRecordVerb_ATTEMPT-icon" at bounding box center [502, 93] width 25 height 25
click at [560, 103] on div "Attempted" at bounding box center [537, 93] width 94 height 25
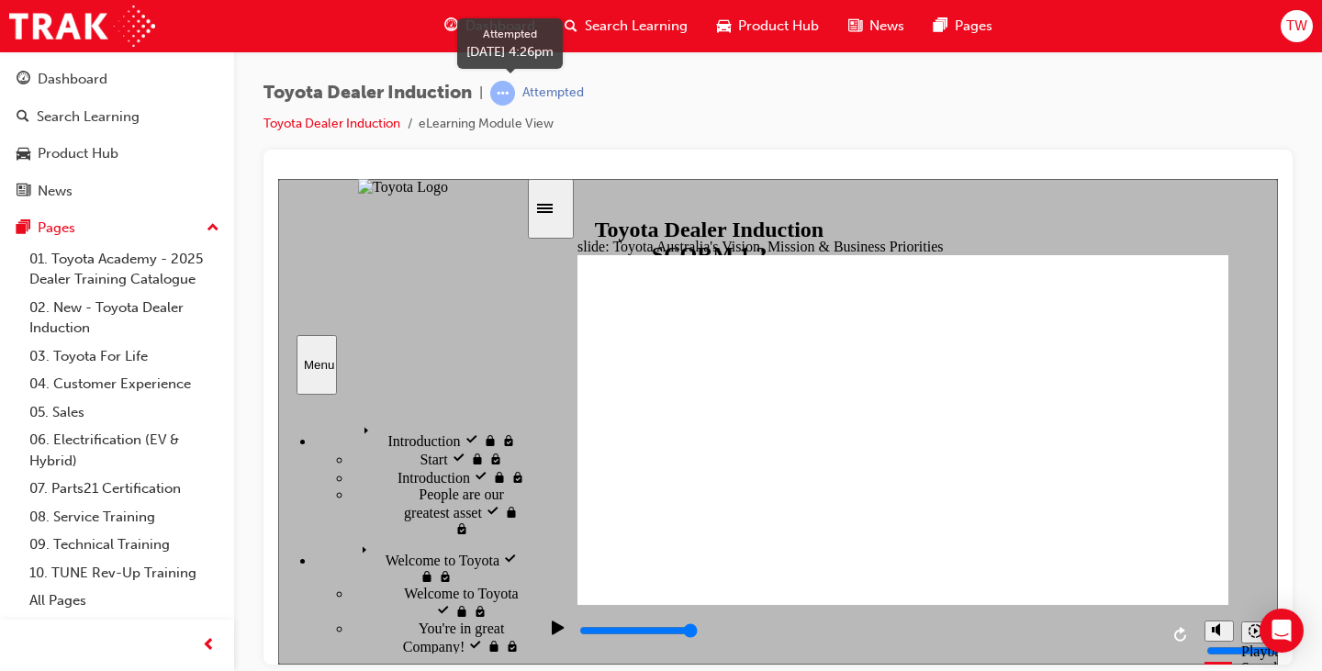
click at [559, 95] on div "Attempted" at bounding box center [552, 92] width 61 height 17
click at [508, 121] on li "eLearning Module View" at bounding box center [485, 124] width 135 height 21
drag, startPoint x: 978, startPoint y: 306, endPoint x: 633, endPoint y: 317, distance: 345.2
